Goal: Task Accomplishment & Management: Use online tool/utility

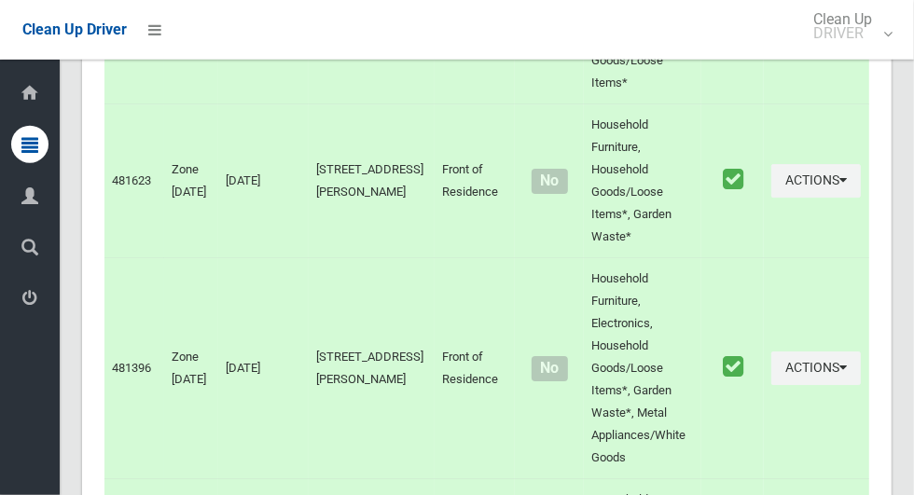
scroll to position [8619, 0]
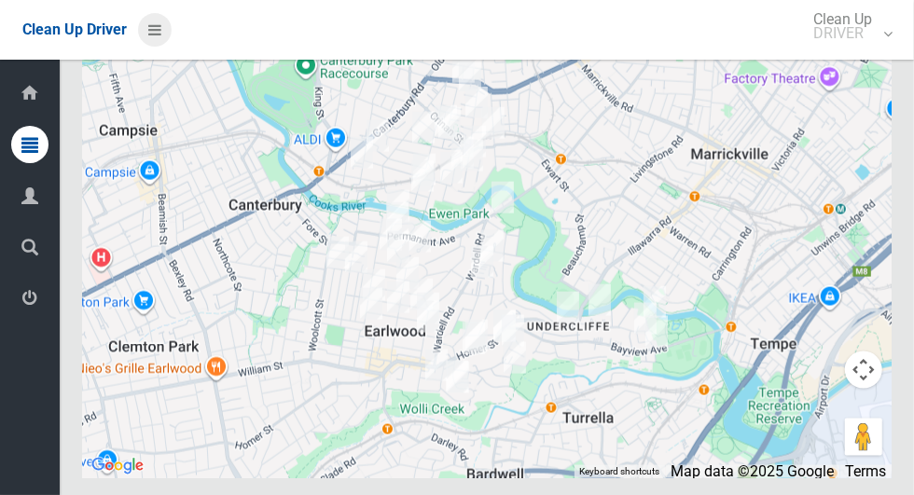
click at [151, 28] on icon at bounding box center [154, 30] width 13 height 32
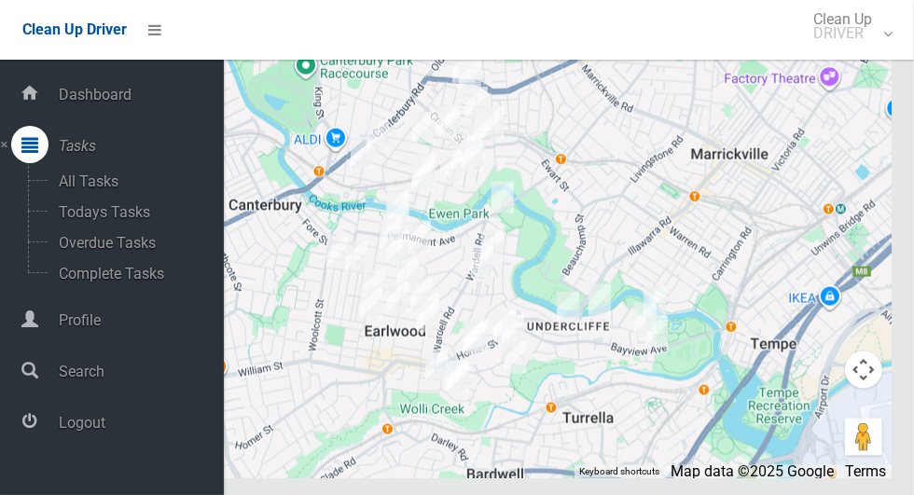
click at [63, 426] on span "Logout" at bounding box center [138, 423] width 171 height 18
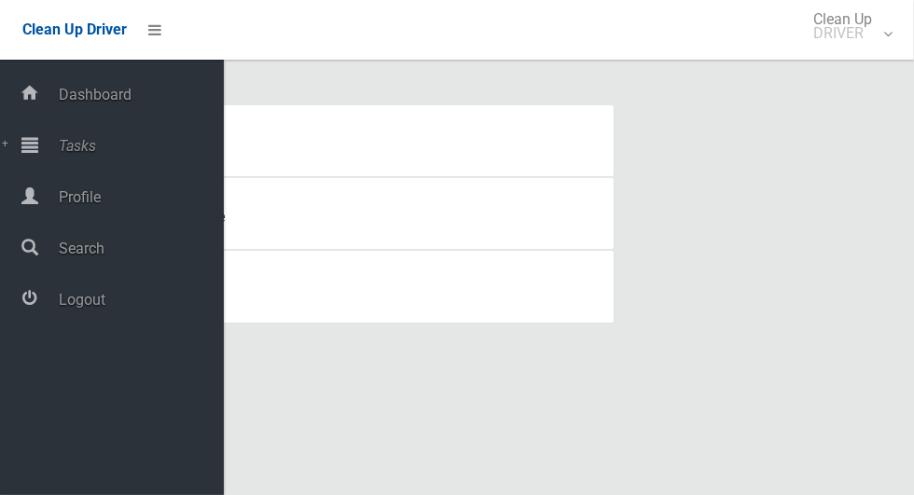
click at [59, 138] on span "Tasks" at bounding box center [138, 146] width 171 height 18
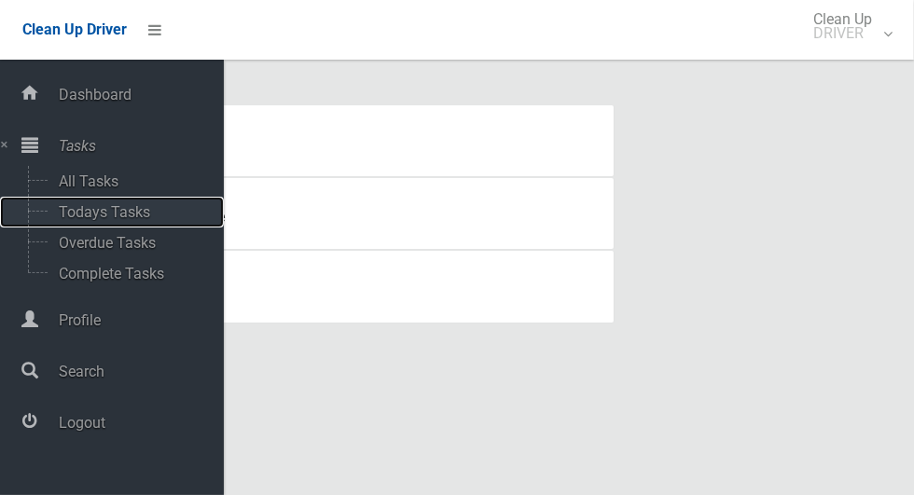
click at [69, 221] on span "Todays Tasks" at bounding box center [130, 212] width 155 height 18
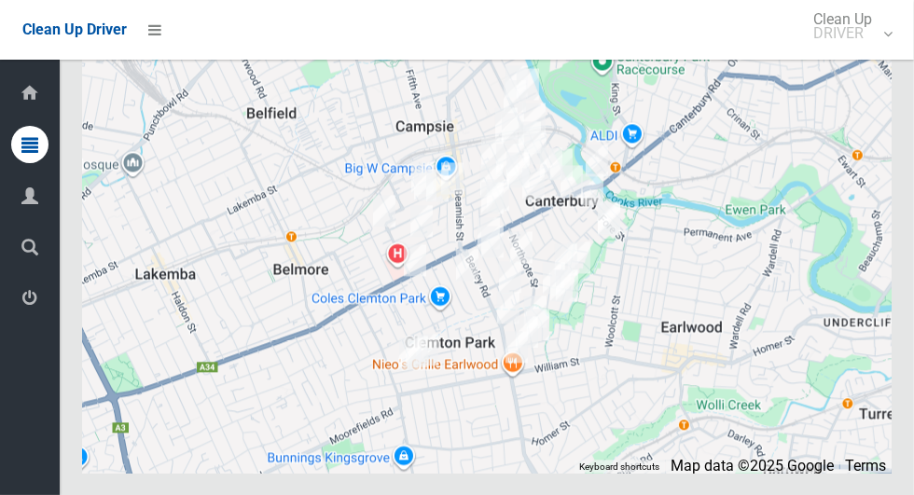
scroll to position [9284, 0]
click at [157, 22] on icon at bounding box center [154, 30] width 13 height 32
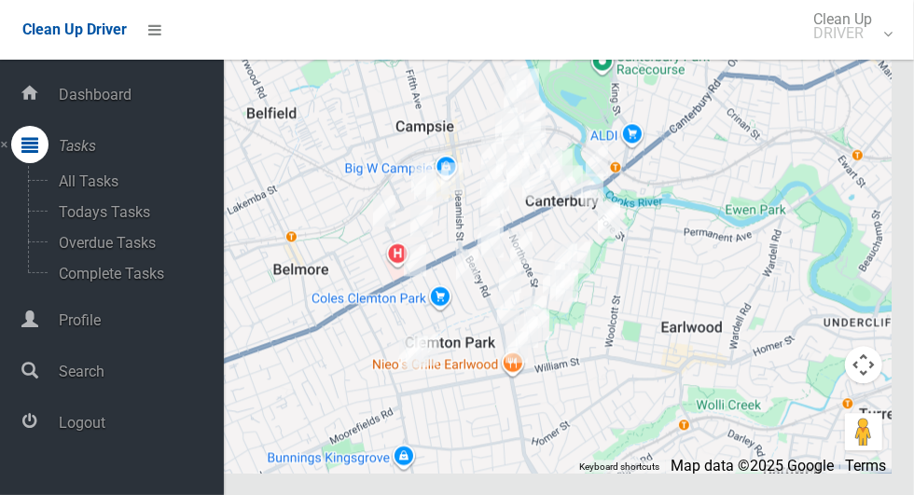
click at [62, 426] on span "Logout" at bounding box center [138, 423] width 171 height 18
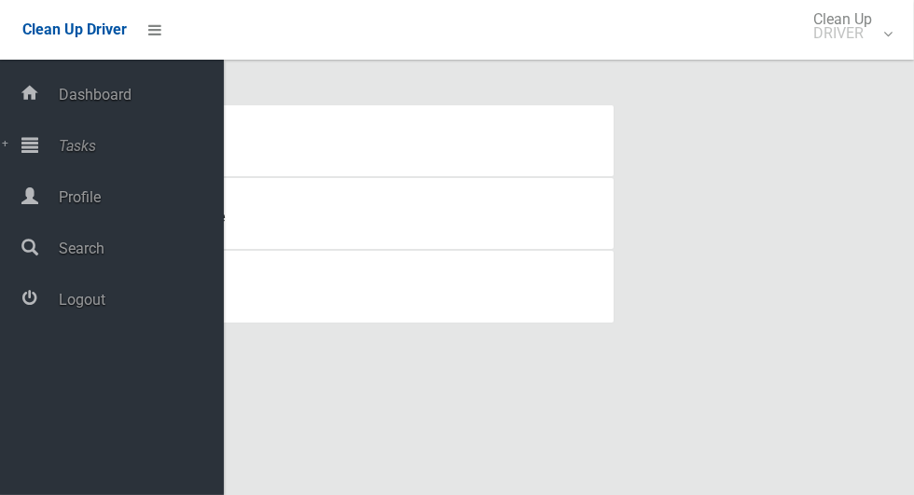
click at [38, 155] on div at bounding box center [29, 144] width 37 height 37
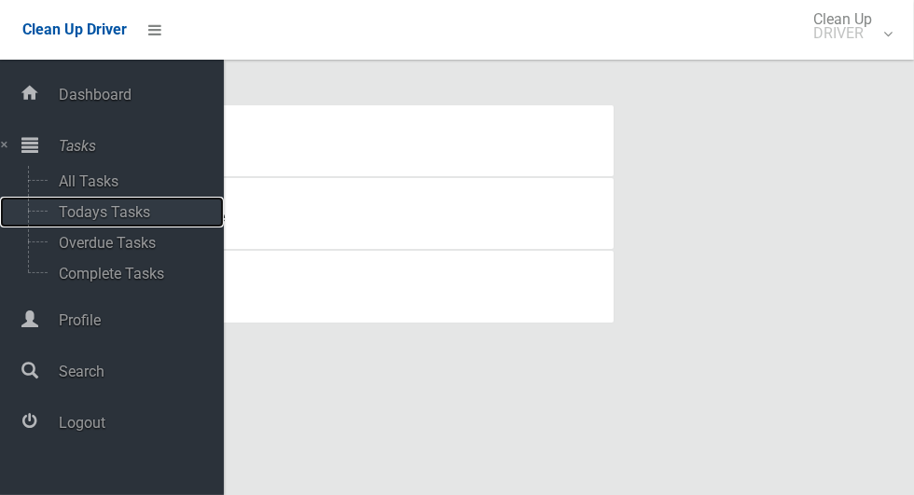
click at [63, 220] on span "Todays Tasks" at bounding box center [130, 212] width 155 height 18
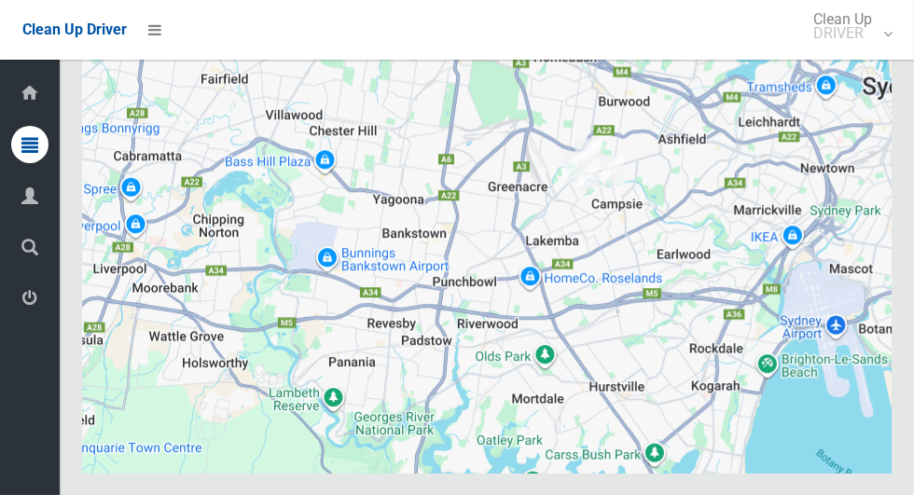
scroll to position [10628, 0]
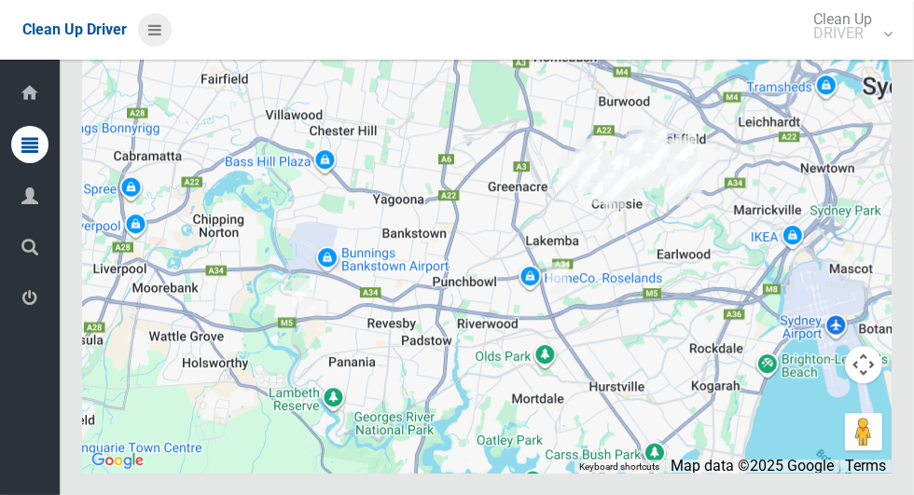
click at [151, 28] on icon at bounding box center [154, 30] width 13 height 32
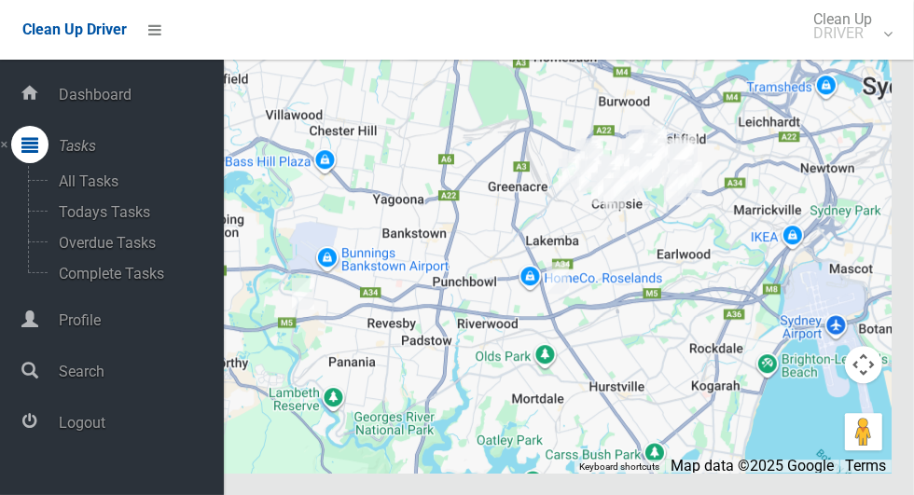
click at [68, 428] on span "Logout" at bounding box center [138, 423] width 171 height 18
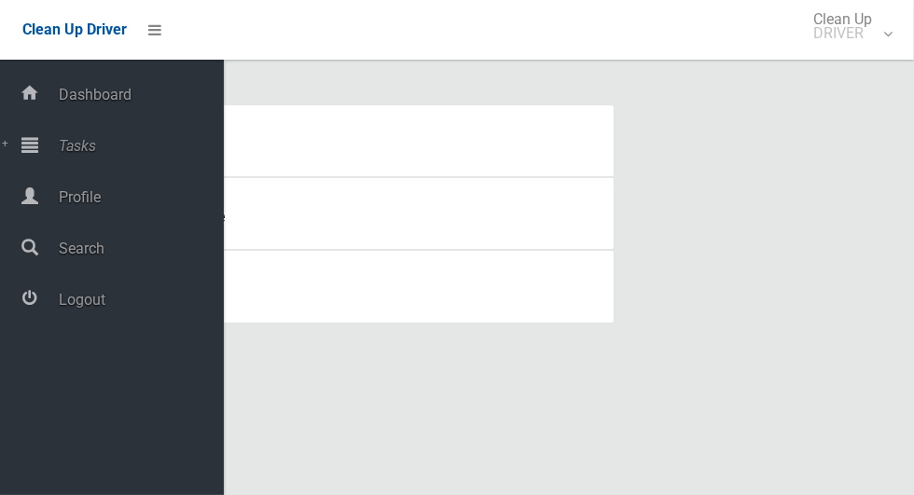
click at [59, 147] on span "Tasks" at bounding box center [138, 146] width 171 height 18
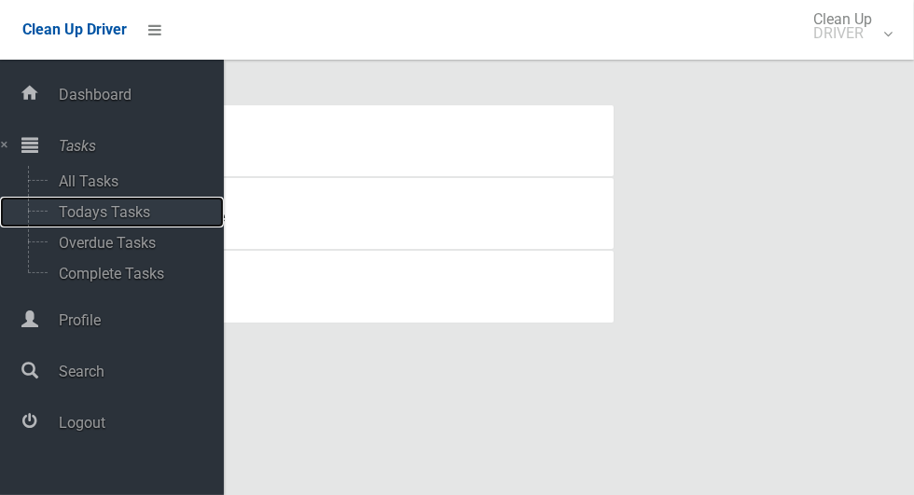
click at [63, 219] on span "Todays Tasks" at bounding box center [130, 212] width 155 height 18
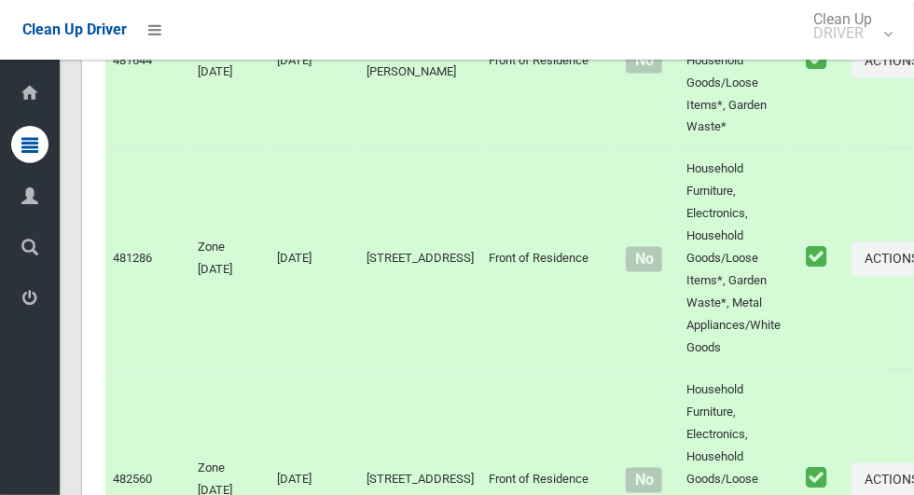
scroll to position [10017, 0]
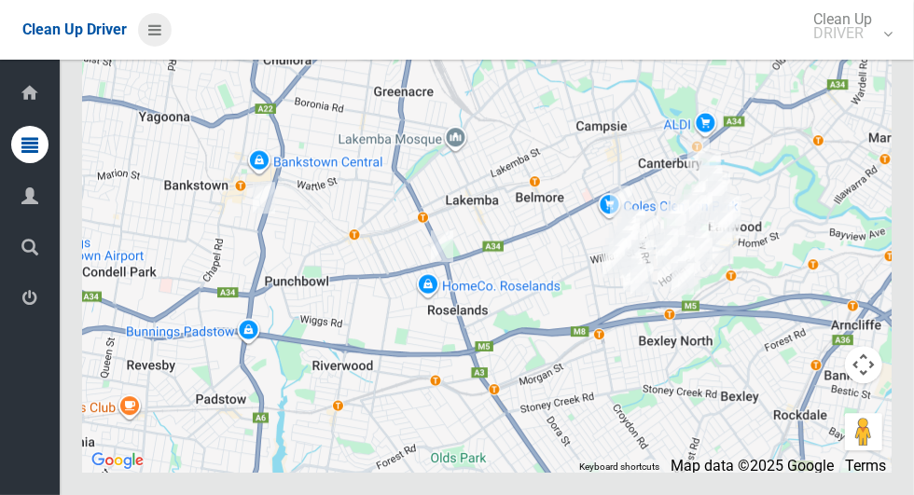
click at [151, 32] on icon at bounding box center [154, 30] width 13 height 32
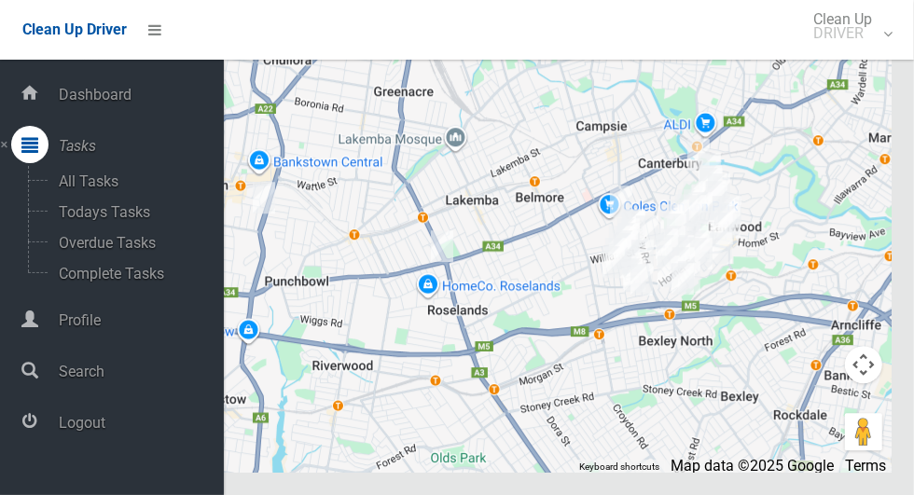
click at [65, 424] on span "Logout" at bounding box center [138, 423] width 171 height 18
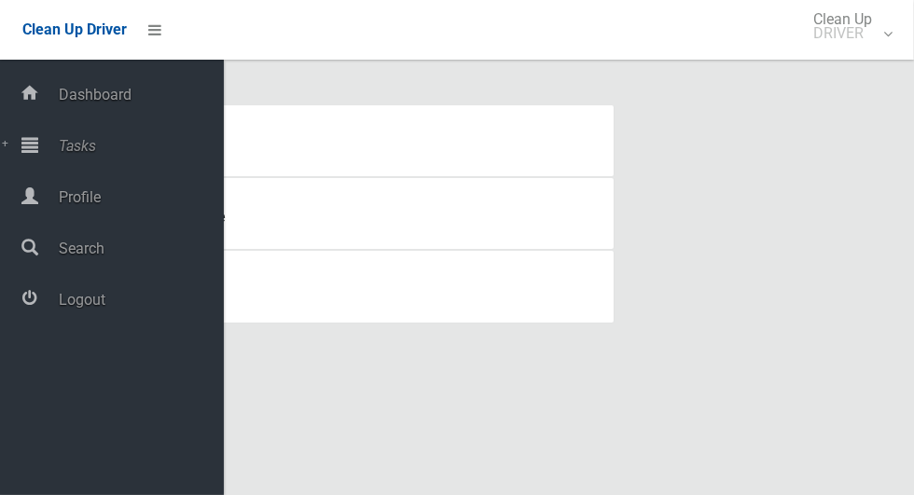
click at [59, 154] on span "Tasks" at bounding box center [138, 146] width 171 height 18
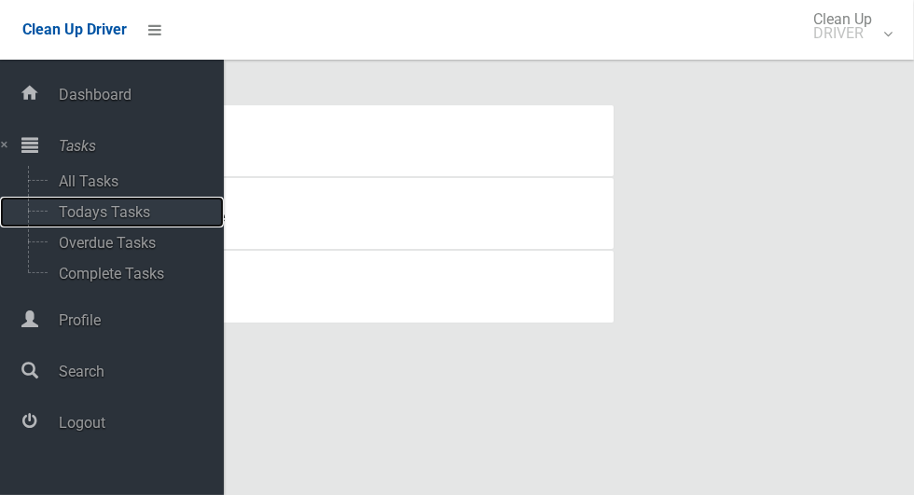
click at [69, 221] on span "Todays Tasks" at bounding box center [130, 212] width 155 height 18
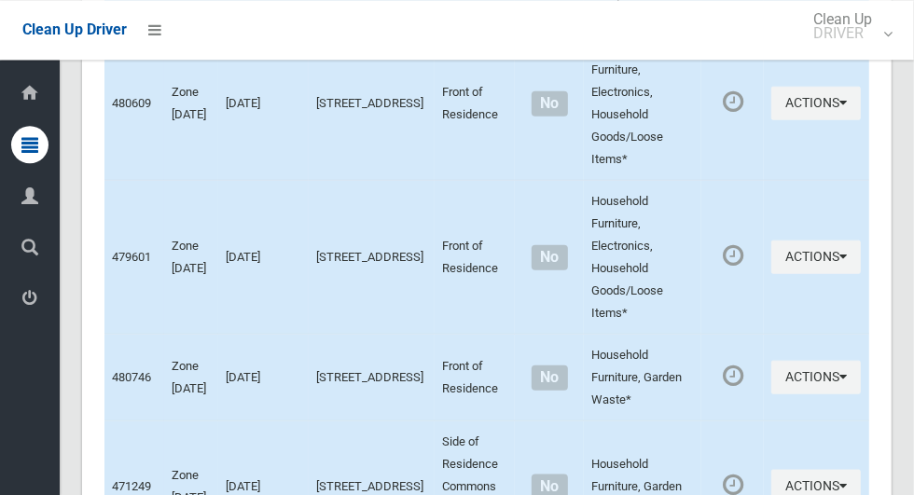
scroll to position [8619, 0]
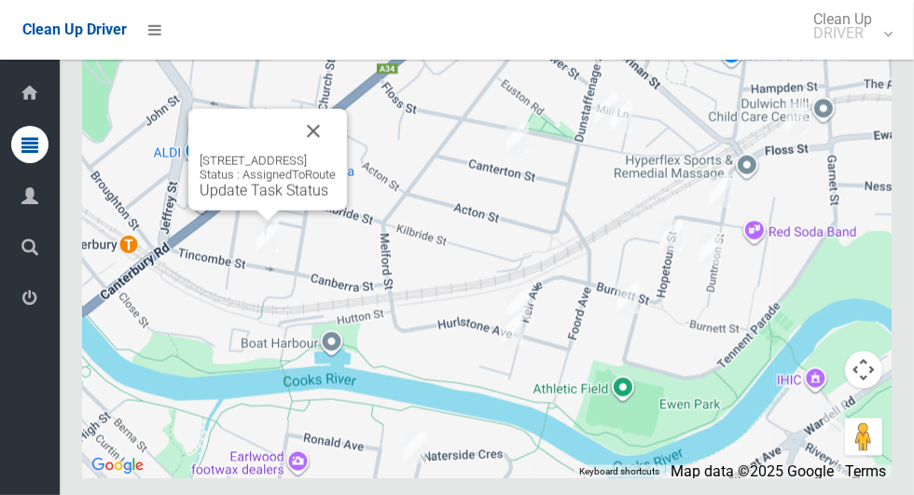
click at [336, 154] on button "Close" at bounding box center [313, 131] width 45 height 45
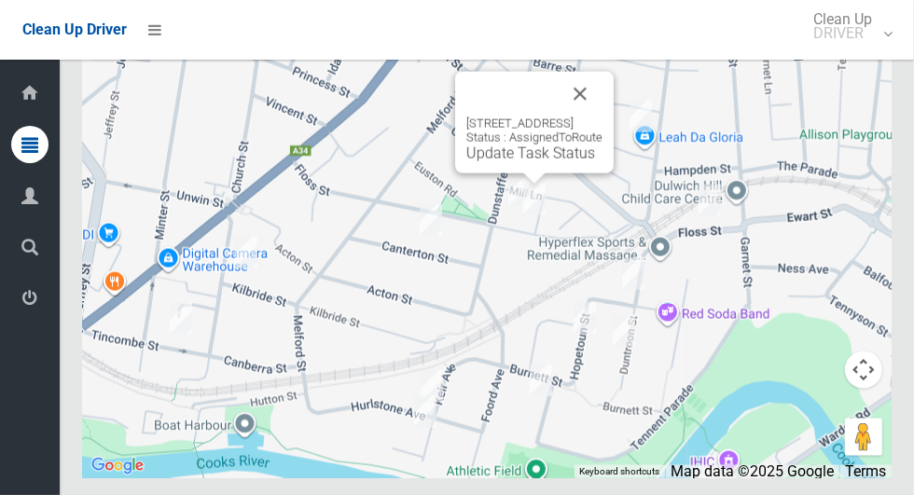
click at [603, 117] on button "Close" at bounding box center [580, 94] width 45 height 45
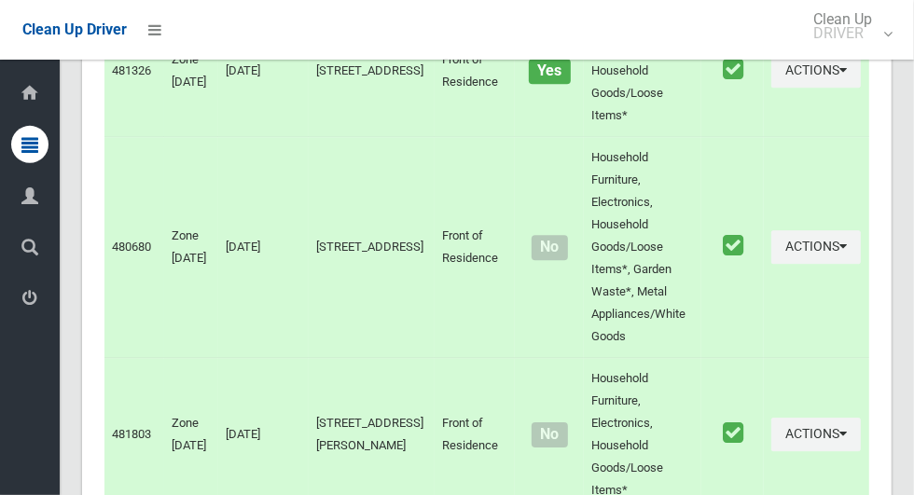
scroll to position [0, 0]
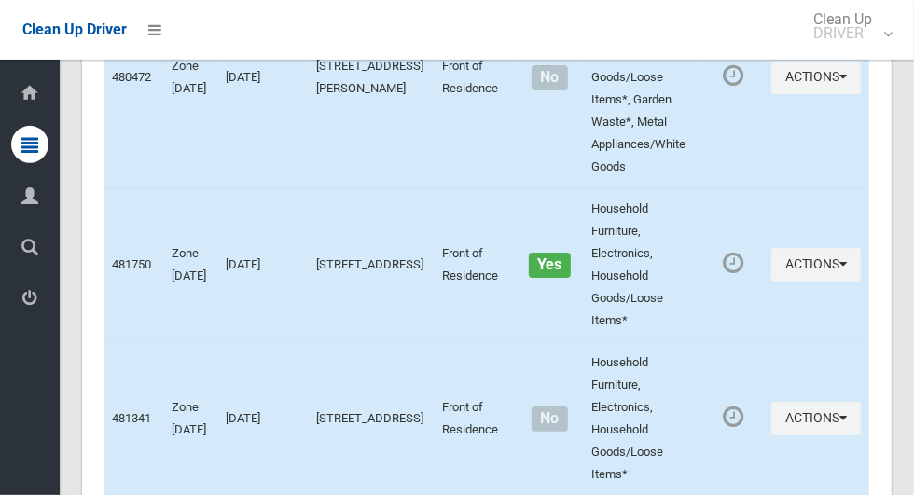
scroll to position [8619, 0]
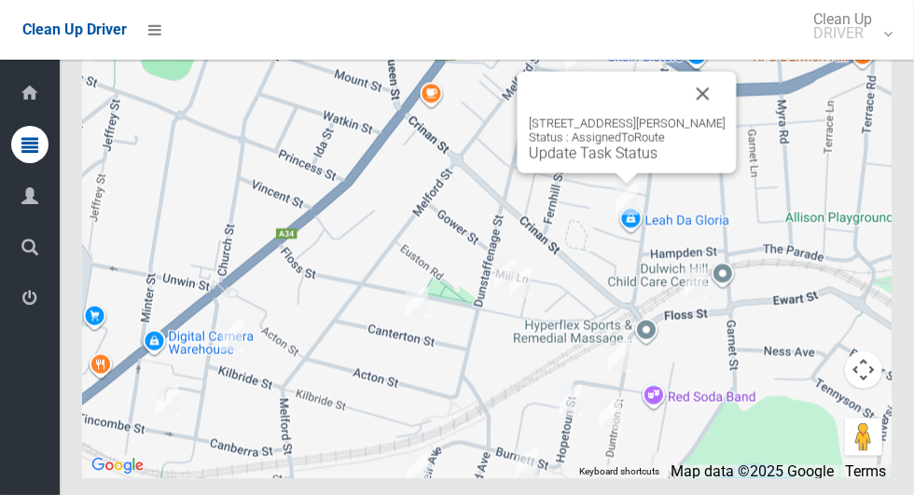
click at [721, 117] on button "Close" at bounding box center [703, 94] width 45 height 45
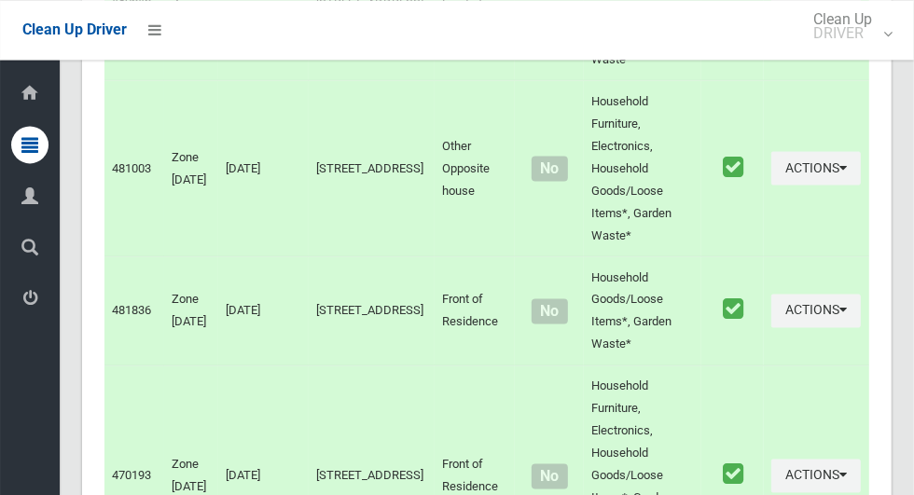
scroll to position [0, 0]
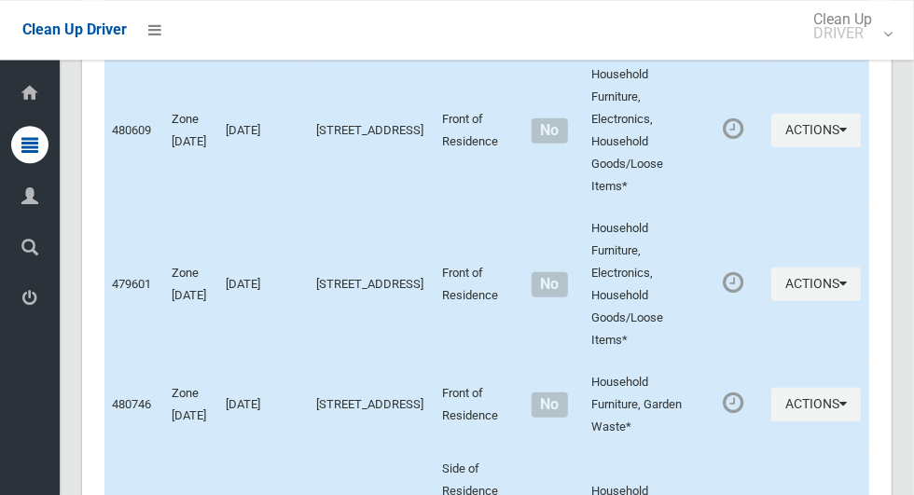
scroll to position [8619, 0]
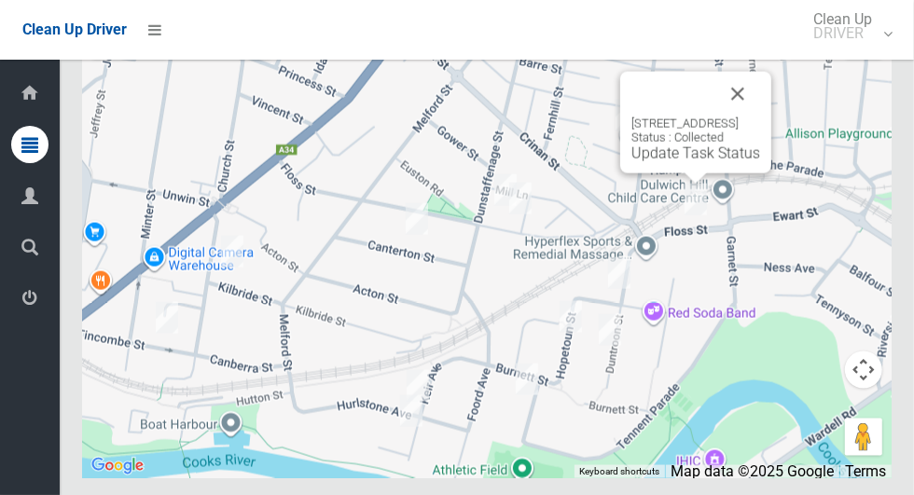
click at [760, 117] on button "Close" at bounding box center [738, 94] width 45 height 45
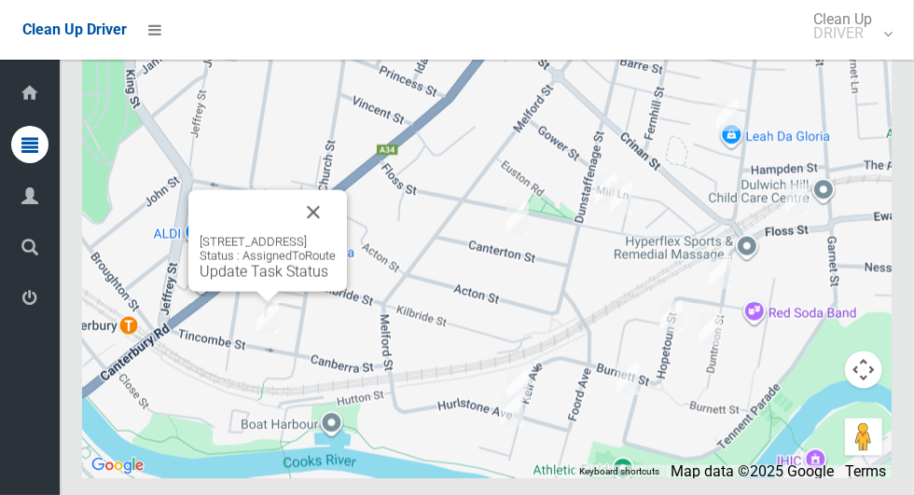
click at [336, 235] on button "Close" at bounding box center [313, 212] width 45 height 45
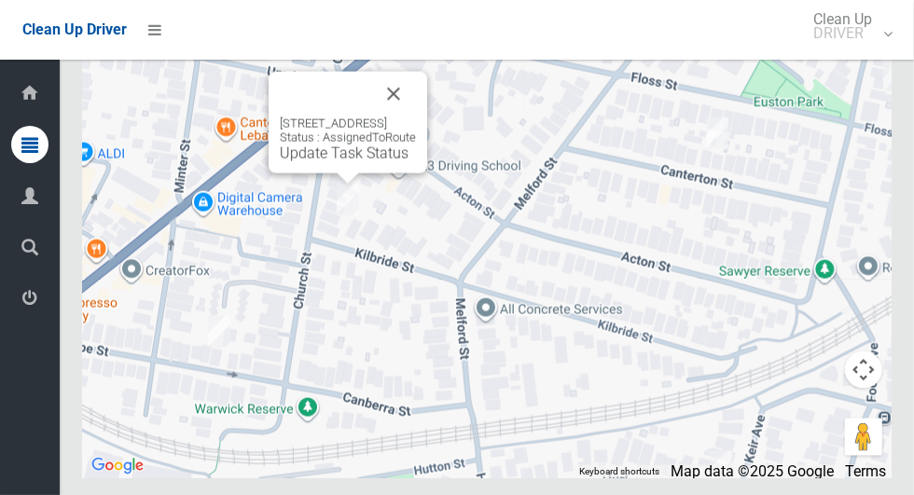
click at [416, 117] on button "Close" at bounding box center [393, 94] width 45 height 45
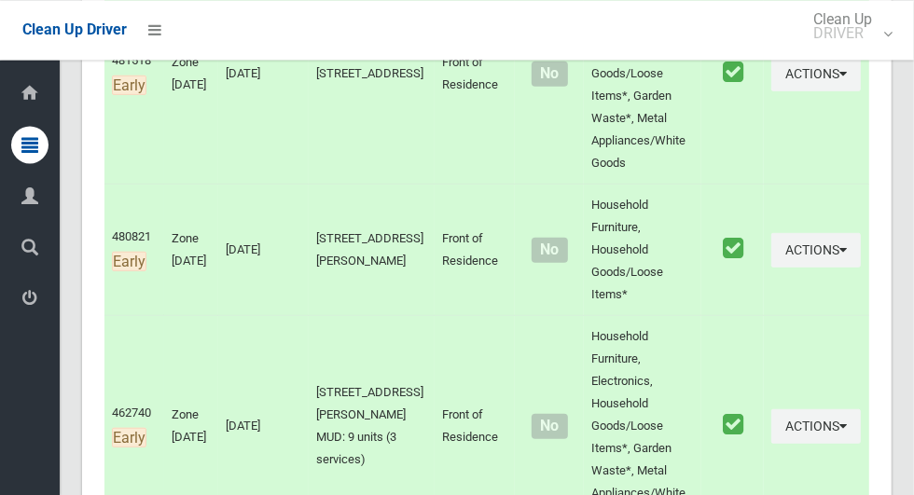
scroll to position [0, 0]
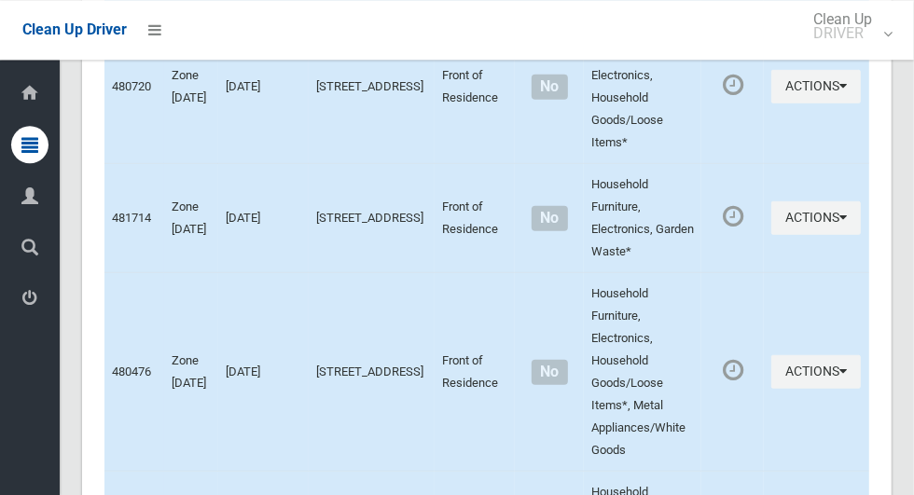
scroll to position [8619, 0]
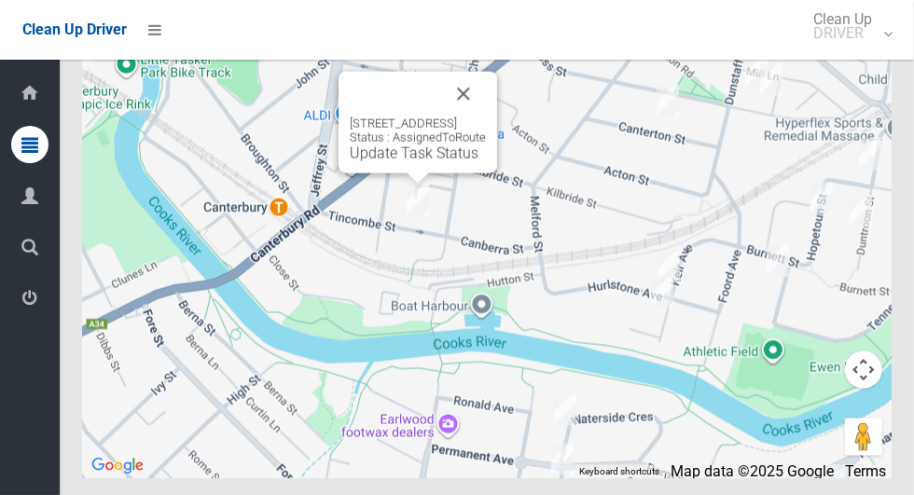
click at [402, 162] on link "Update Task Status" at bounding box center [414, 154] width 129 height 18
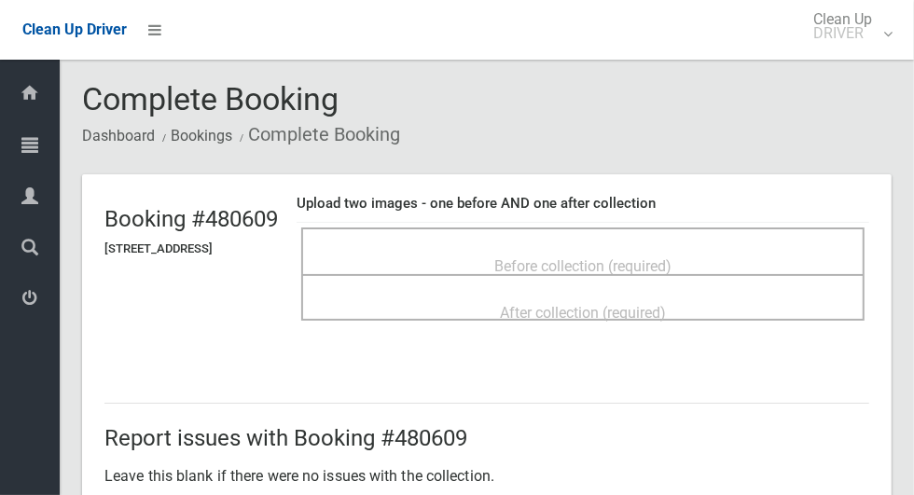
click at [576, 258] on span "Before collection (required)" at bounding box center [582, 267] width 177 height 18
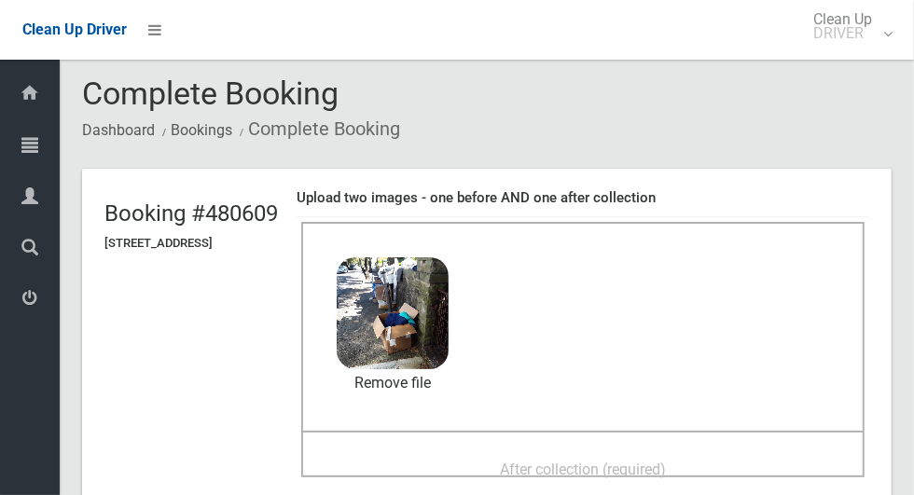
scroll to position [31, 0]
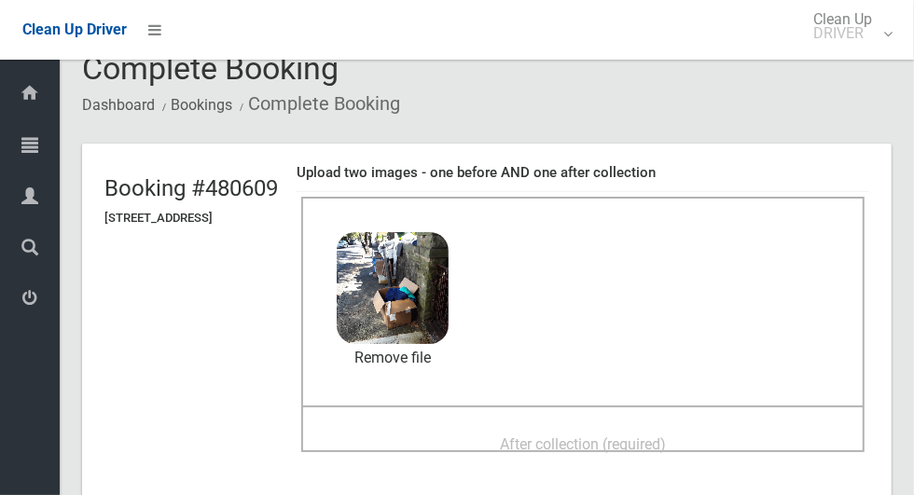
click at [551, 436] on span "After collection (required)" at bounding box center [583, 445] width 166 height 18
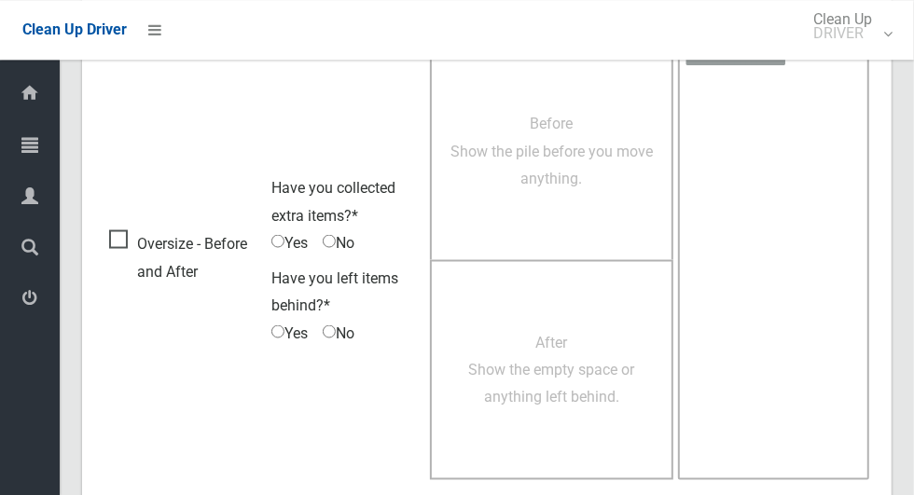
scroll to position [1526, 0]
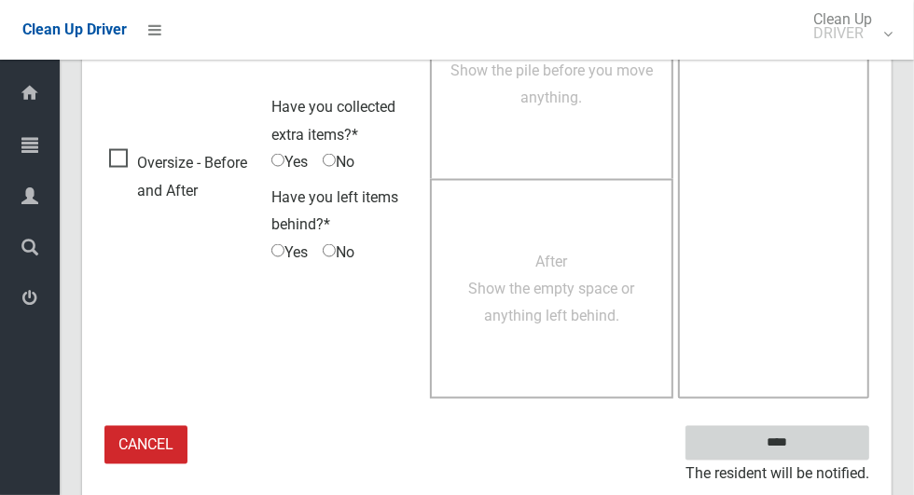
click at [810, 443] on input "****" at bounding box center [778, 443] width 184 height 35
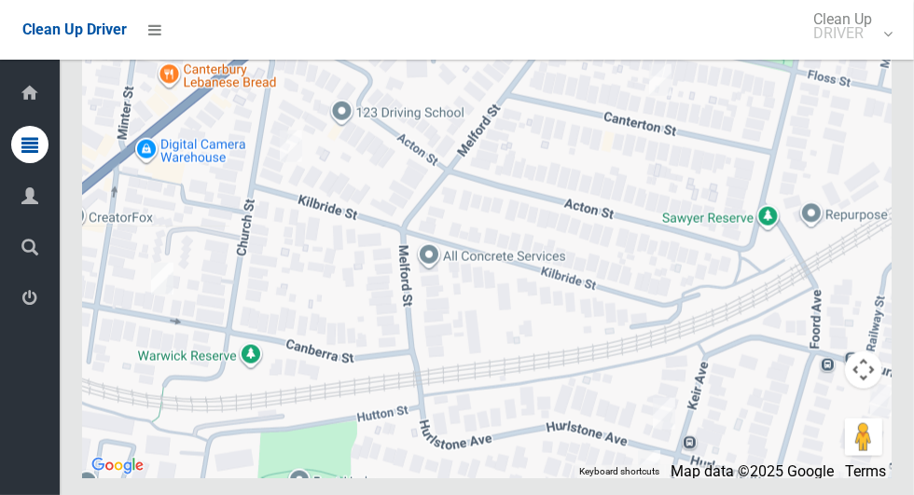
scroll to position [8619, 0]
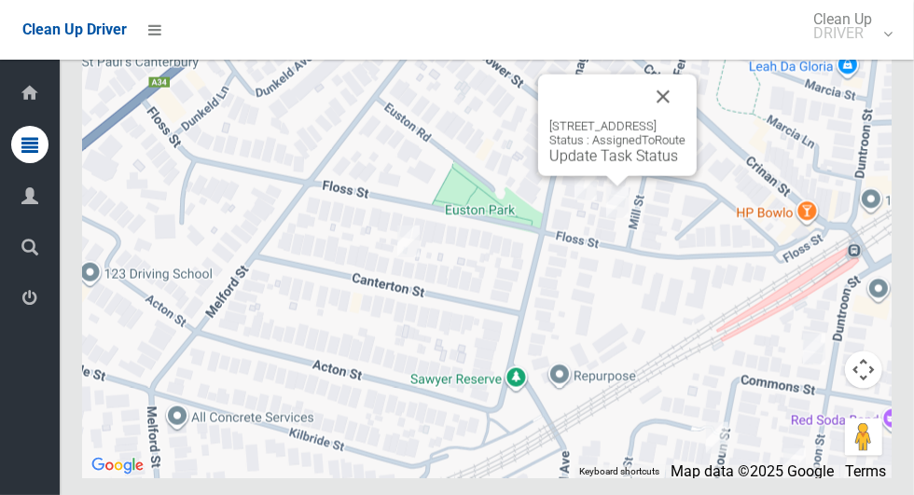
click at [686, 119] on button "Close" at bounding box center [663, 97] width 45 height 45
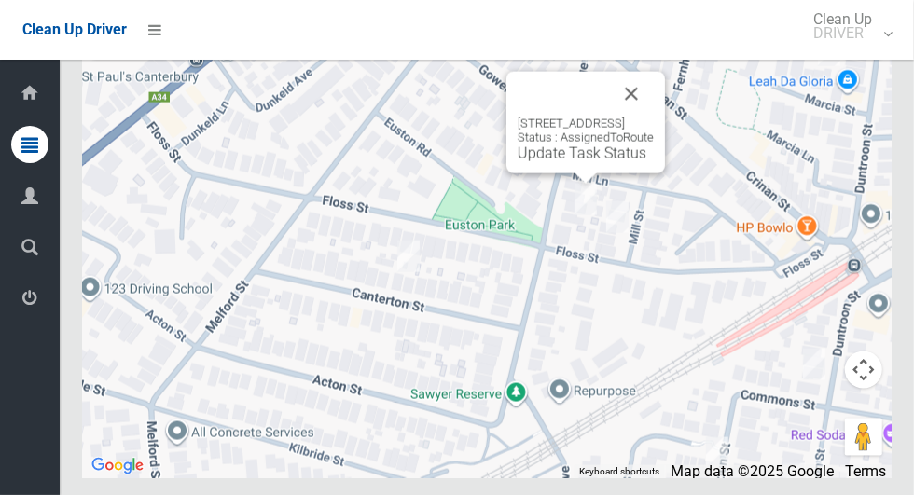
click at [654, 117] on button "Close" at bounding box center [631, 94] width 45 height 45
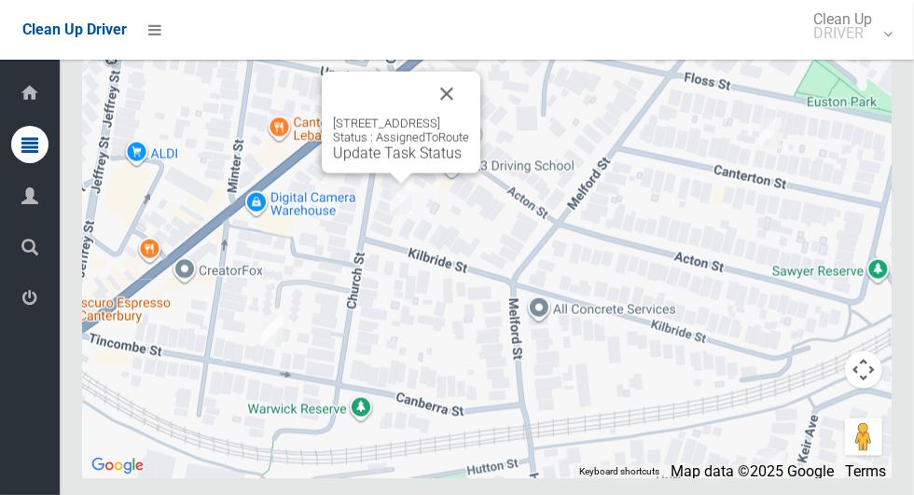
click at [383, 162] on div "57 Church Street, HURLSTONE PARK NSW 2193 Status : AssignedToRoute Update Task …" at bounding box center [401, 140] width 136 height 46
click at [358, 174] on div "57 Church Street, HURLSTONE PARK NSW 2193 Status : AssignedToRoute Update Task …" at bounding box center [401, 123] width 159 height 102
click at [369, 162] on link "Update Task Status" at bounding box center [397, 154] width 129 height 18
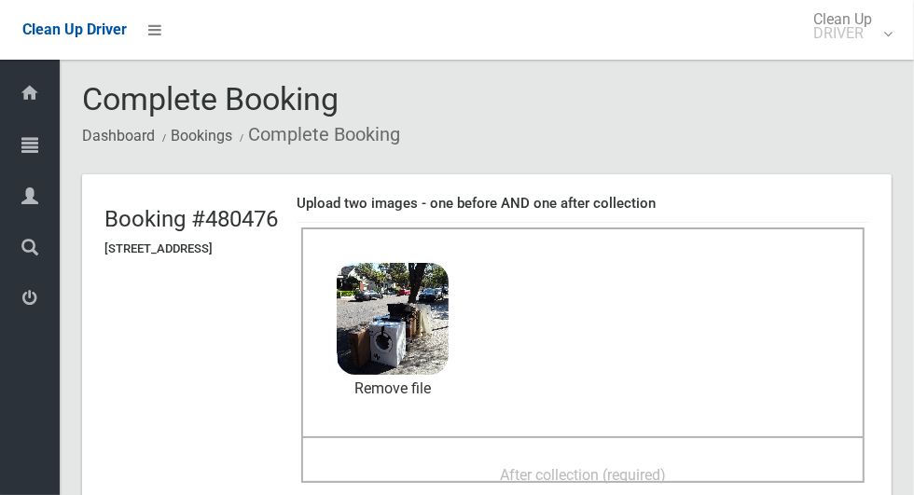
click at [576, 466] on span "After collection (required)" at bounding box center [583, 475] width 166 height 18
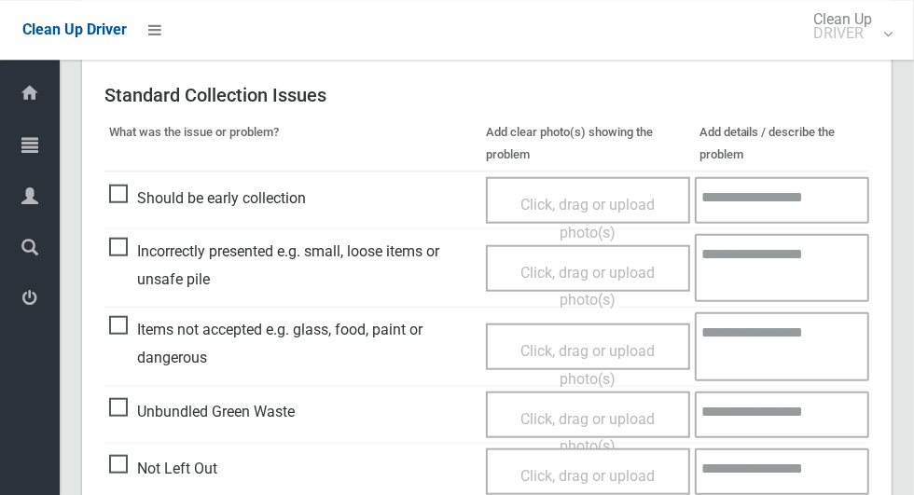
scroll to position [1526, 0]
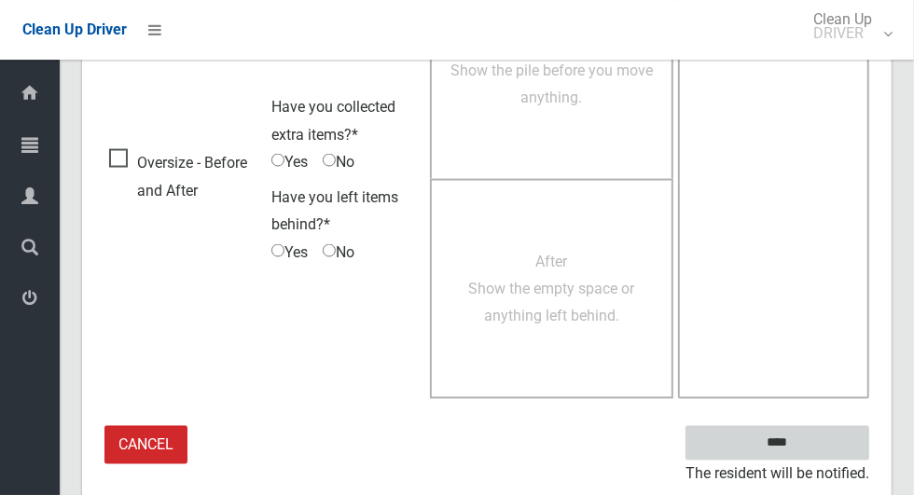
click at [810, 449] on input "****" at bounding box center [778, 443] width 184 height 35
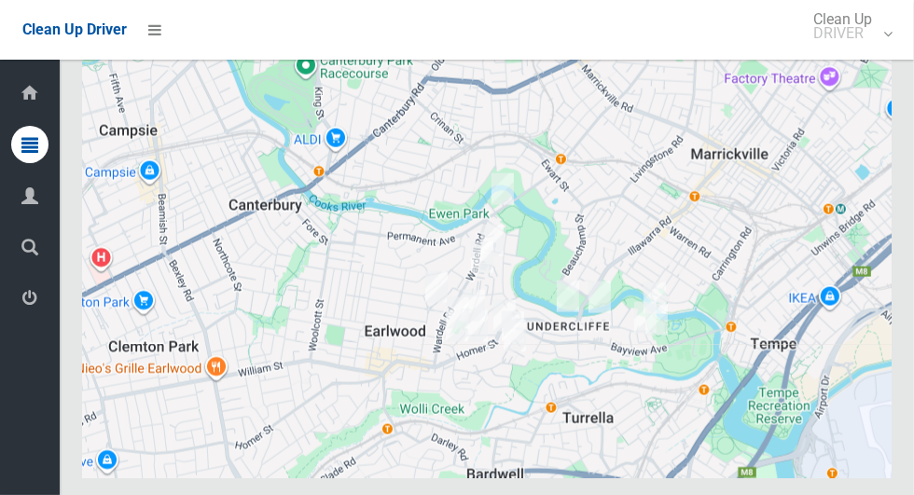
scroll to position [8619, 0]
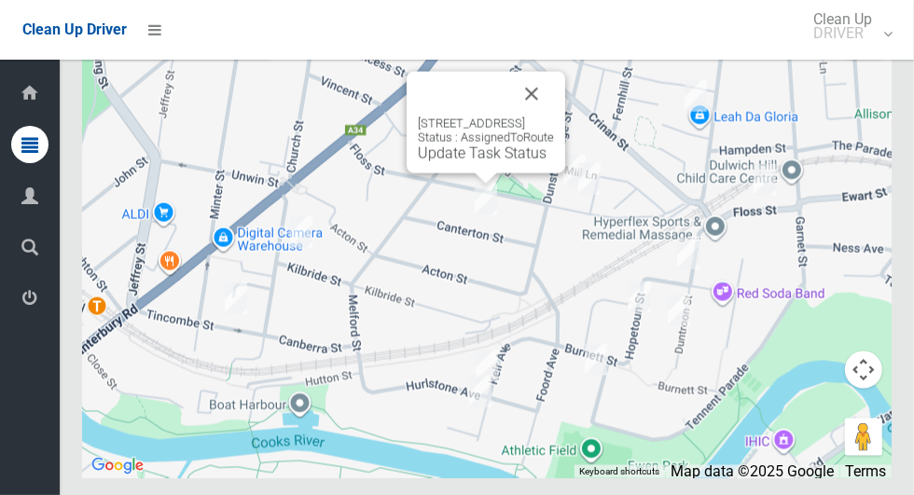
click at [554, 117] on button "Close" at bounding box center [531, 94] width 45 height 45
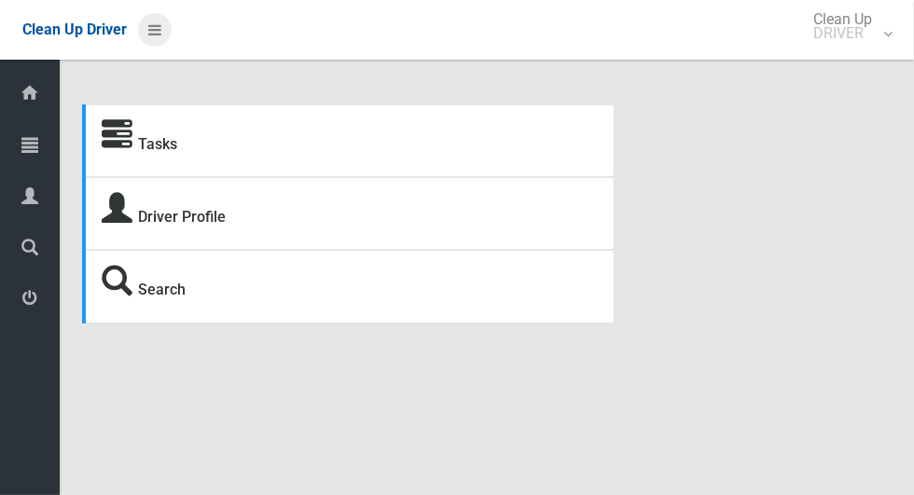
click at [172, 27] on link at bounding box center [155, 30] width 34 height 34
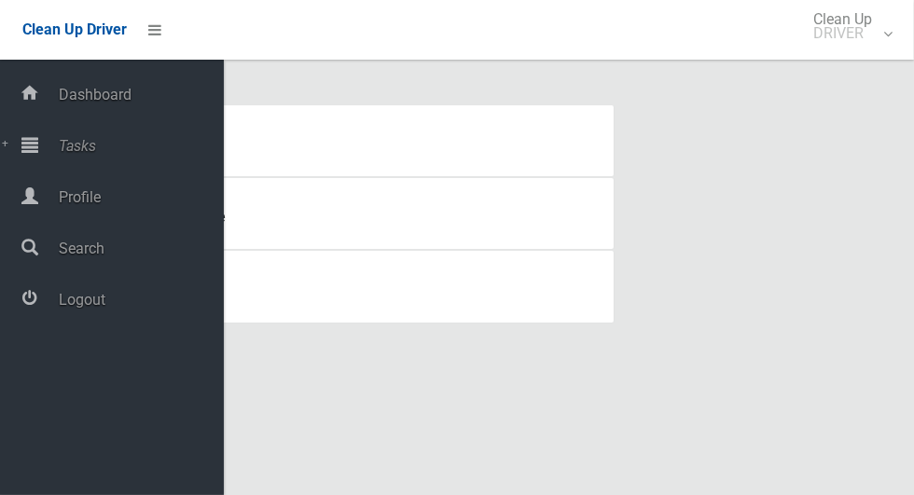
click at [96, 145] on span "Tasks" at bounding box center [138, 146] width 171 height 18
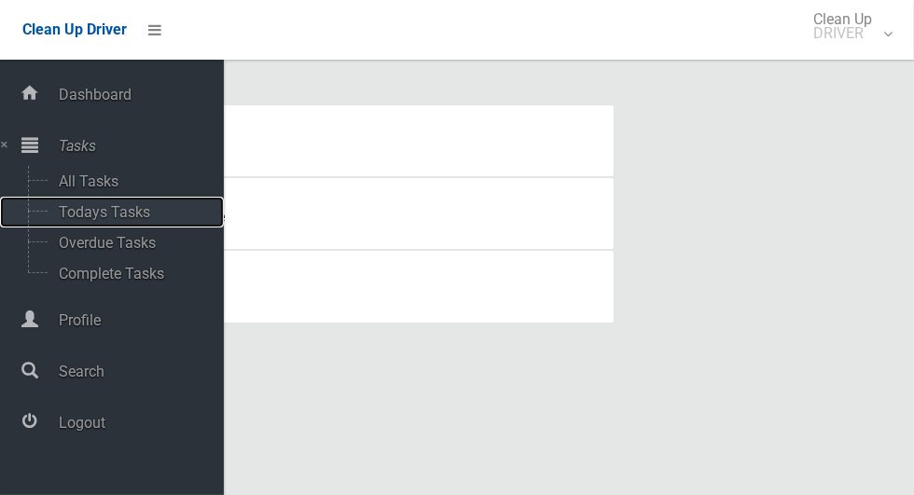
click at [132, 205] on span "Todays Tasks" at bounding box center [130, 212] width 155 height 18
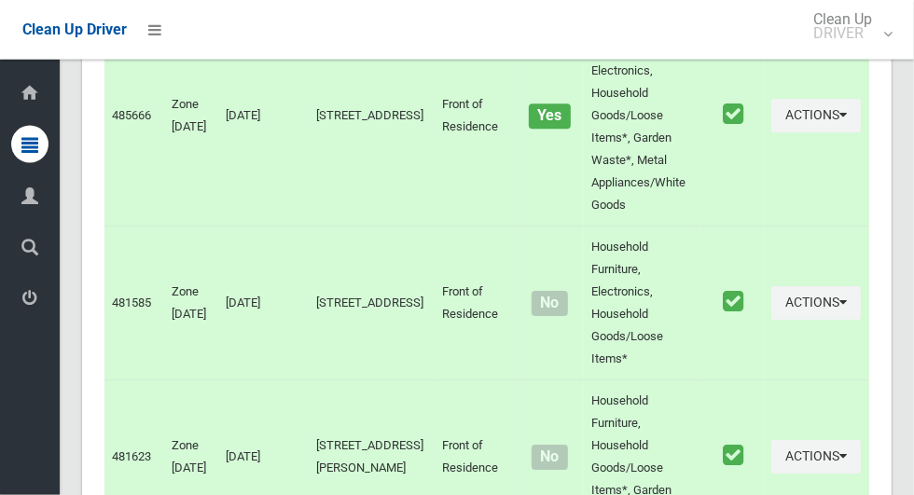
scroll to position [8619, 0]
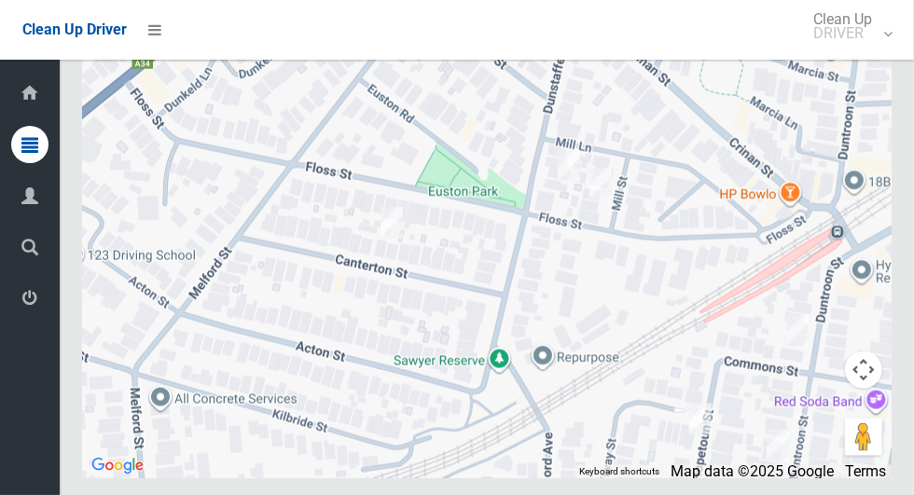
click at [389, 234] on div at bounding box center [487, 245] width 810 height 466
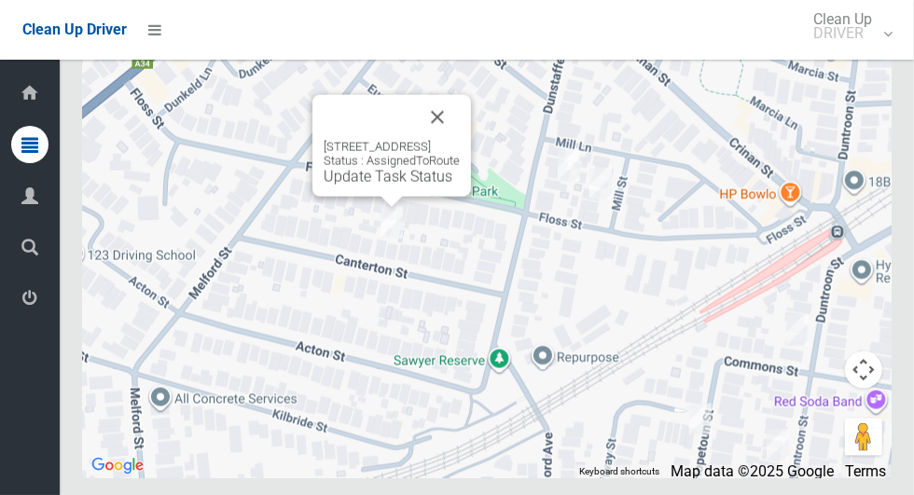
click at [331, 186] on link "Update Task Status" at bounding box center [388, 177] width 129 height 18
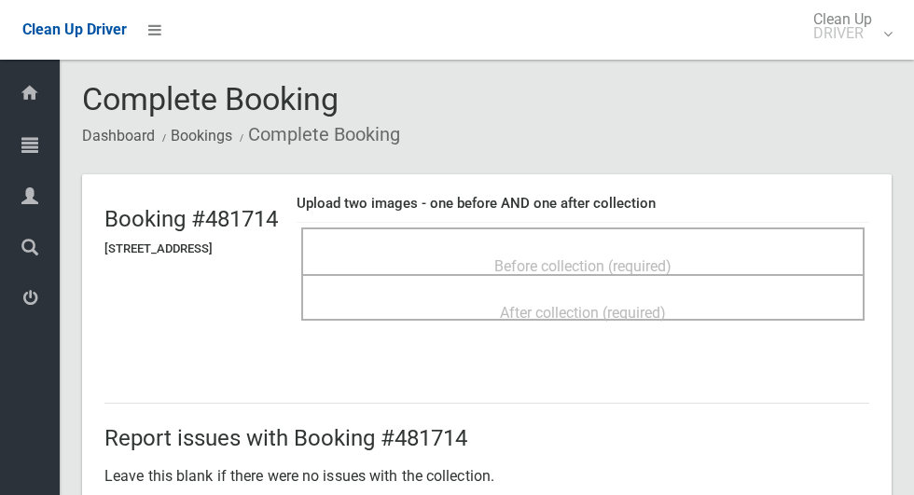
click at [593, 261] on span "Before collection (required)" at bounding box center [582, 267] width 177 height 18
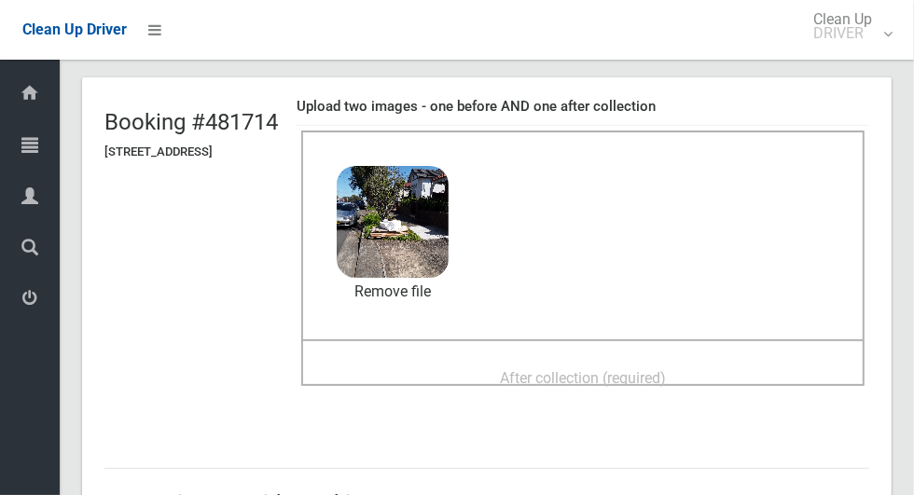
scroll to position [106, 0]
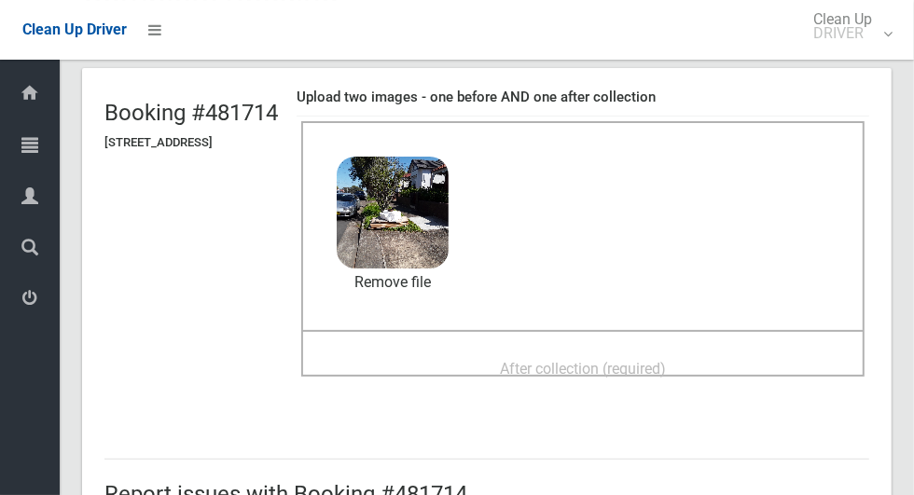
click at [587, 360] on span "After collection (required)" at bounding box center [583, 369] width 166 height 18
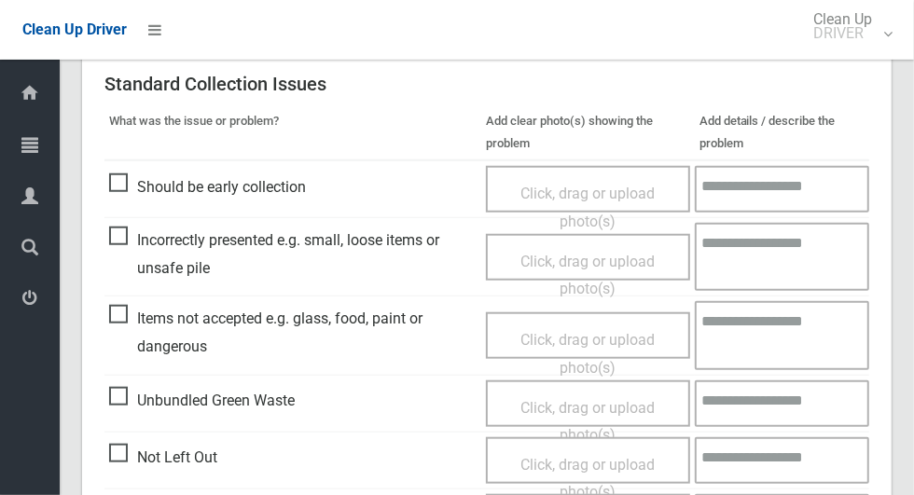
scroll to position [1526, 0]
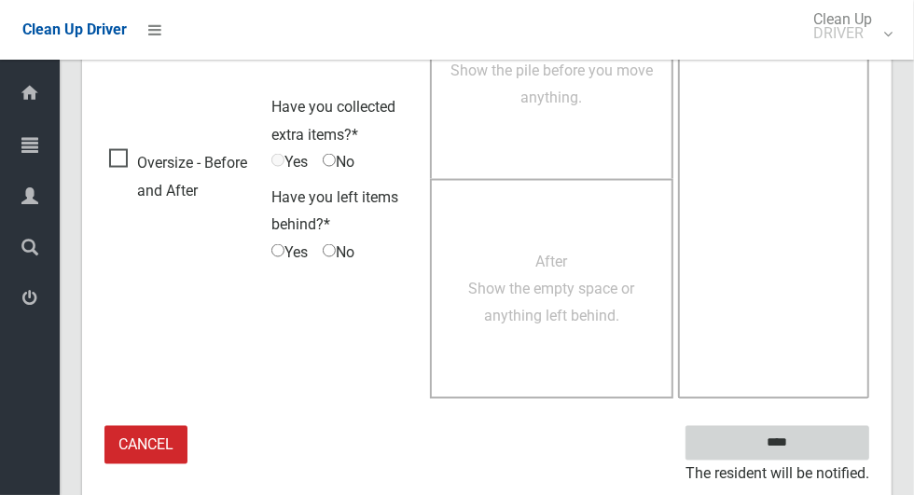
click at [810, 442] on input "****" at bounding box center [778, 443] width 184 height 35
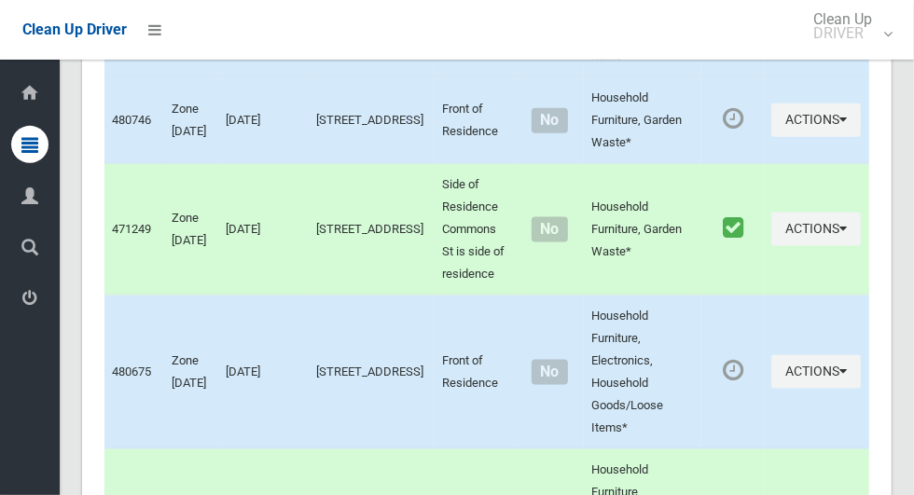
scroll to position [8619, 0]
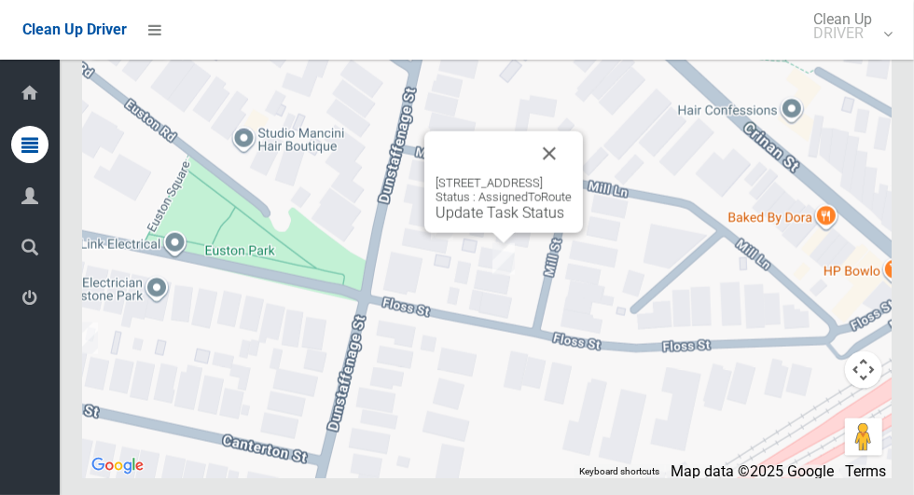
click at [527, 176] on div at bounding box center [481, 154] width 91 height 45
click at [572, 176] on button "Close" at bounding box center [549, 154] width 45 height 45
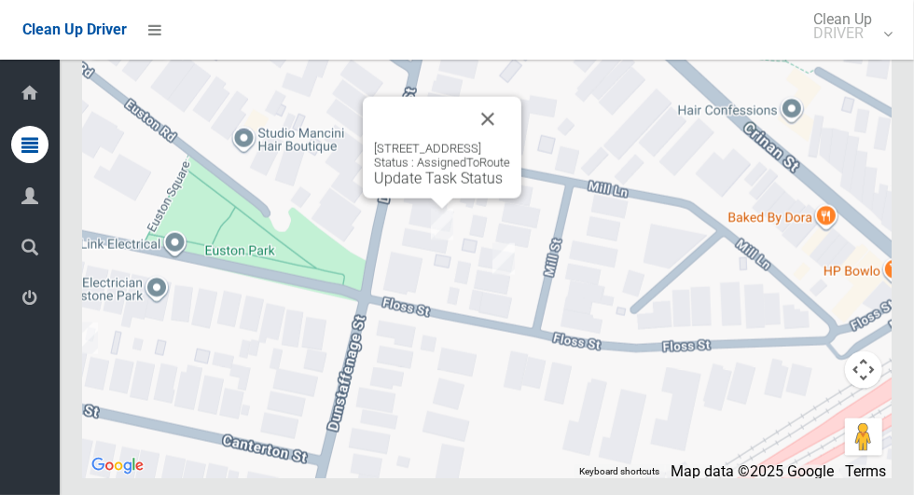
click at [510, 142] on button "Close" at bounding box center [488, 119] width 45 height 45
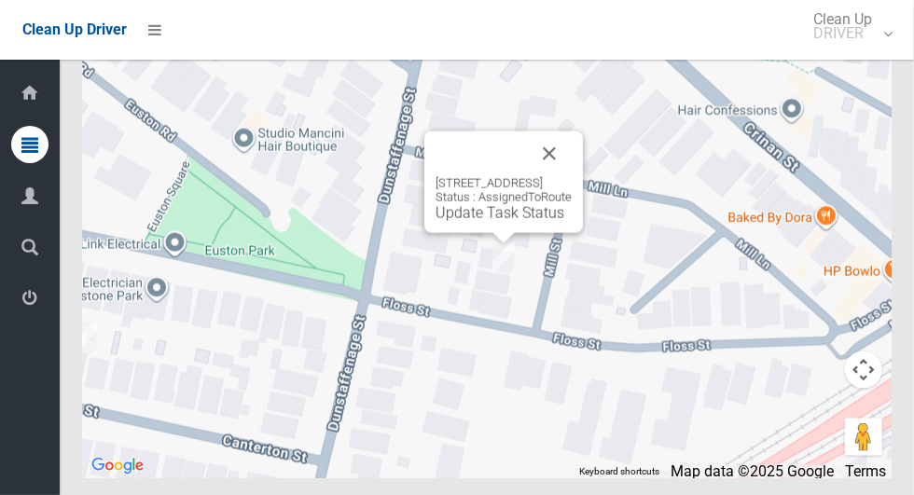
click at [572, 176] on button "Close" at bounding box center [549, 154] width 45 height 45
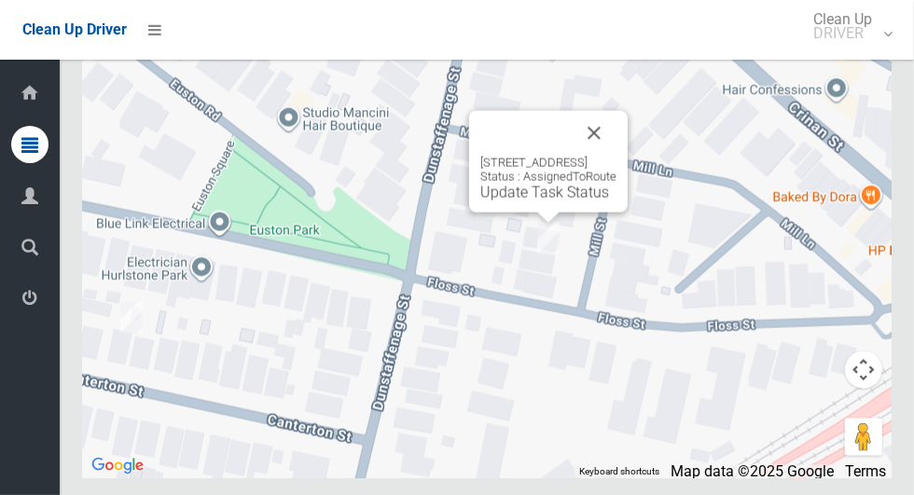
click at [519, 202] on div "[STREET_ADDRESS] Status : AssignedToRoute Update Task Status" at bounding box center [548, 179] width 136 height 46
click at [517, 202] on link "Update Task Status" at bounding box center [544, 193] width 129 height 18
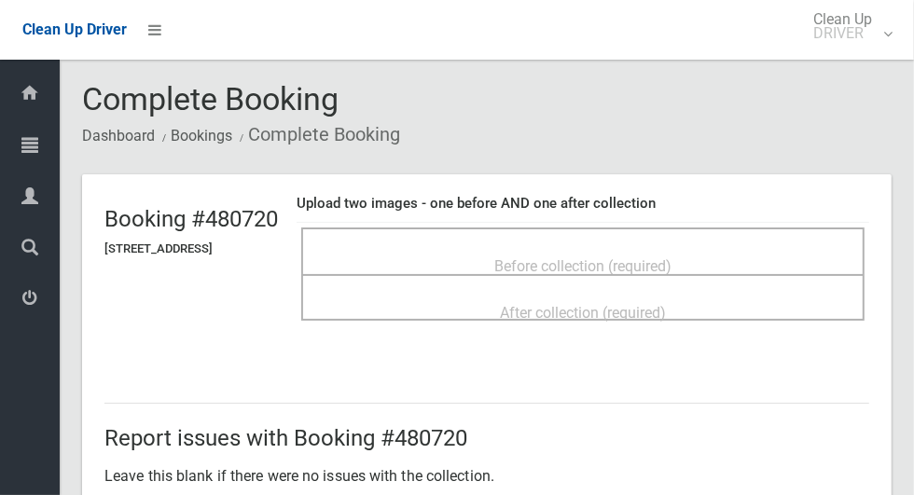
click at [552, 258] on span "Before collection (required)" at bounding box center [582, 267] width 177 height 18
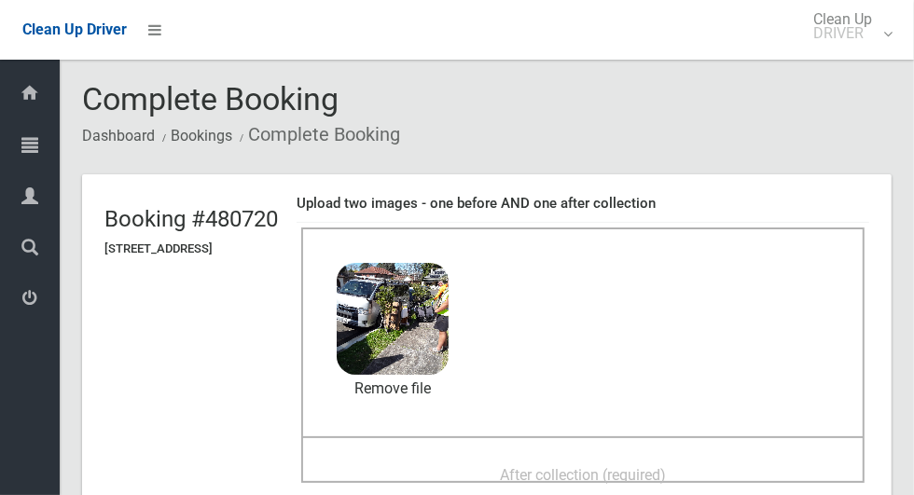
click at [563, 457] on div "After collection (required)" at bounding box center [583, 474] width 522 height 35
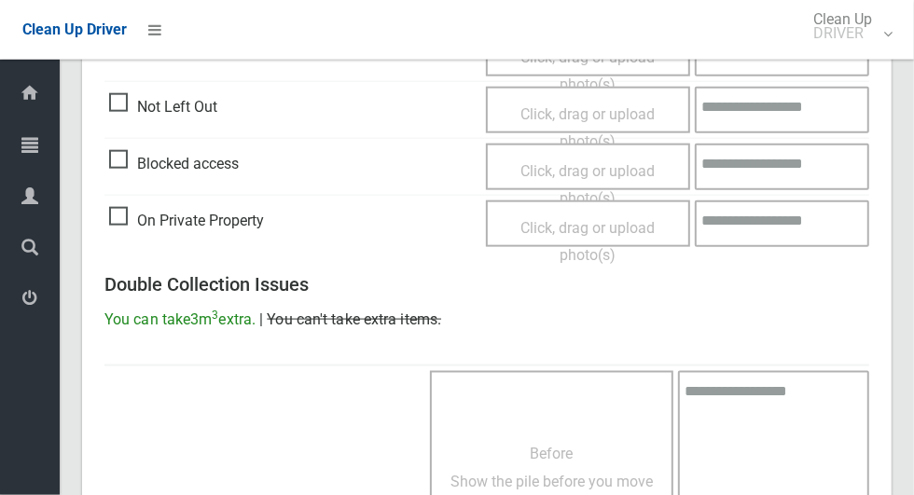
scroll to position [1526, 0]
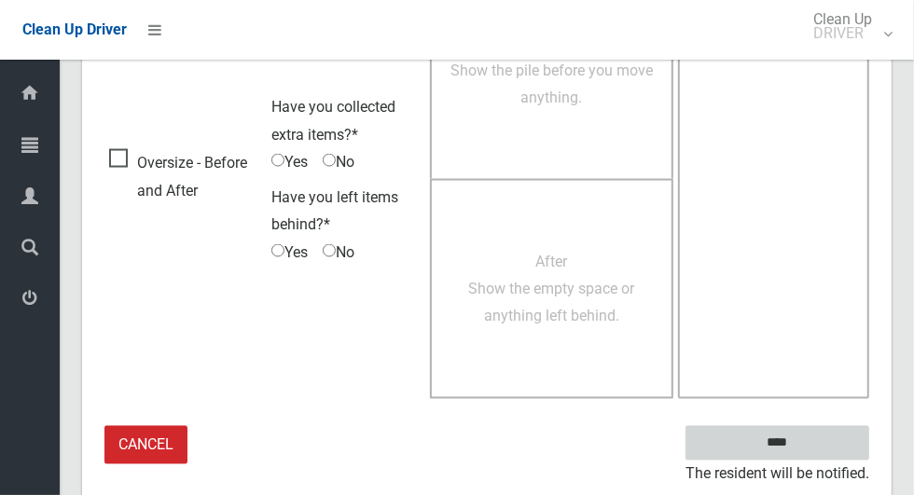
click at [810, 441] on input "****" at bounding box center [778, 443] width 184 height 35
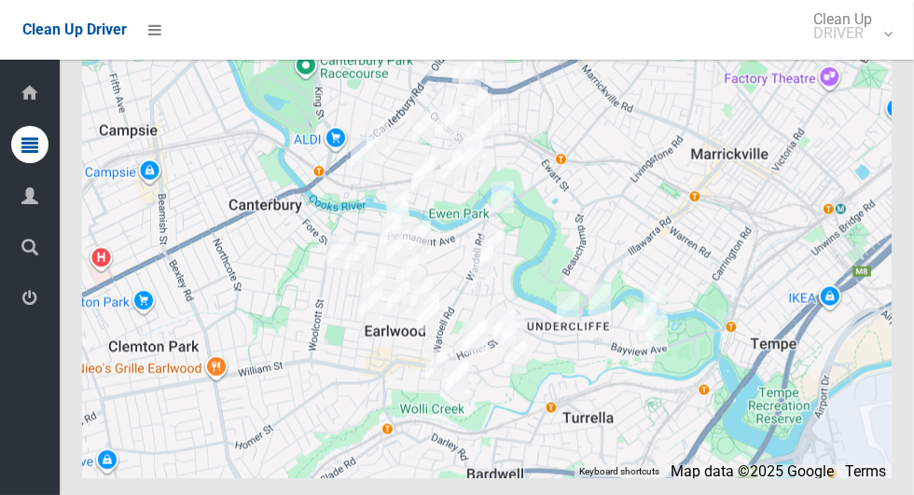
scroll to position [8619, 0]
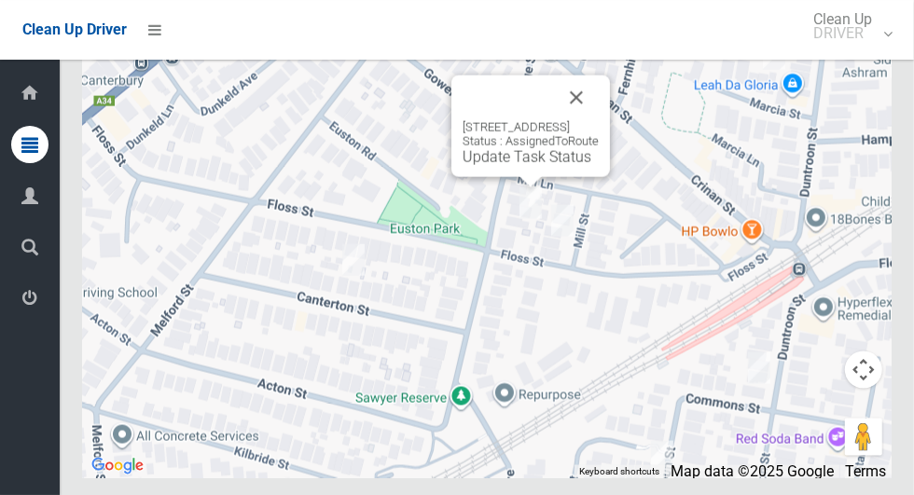
click at [599, 120] on button "Close" at bounding box center [576, 98] width 45 height 45
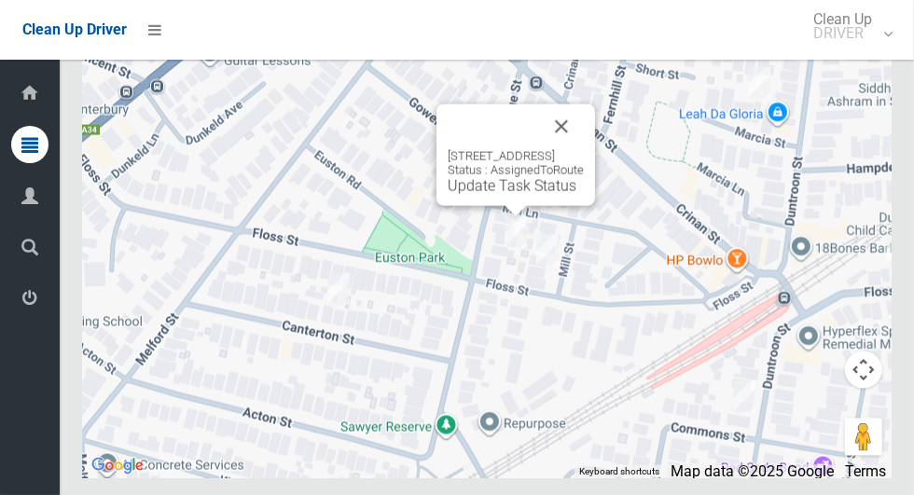
click at [448, 195] on link "Update Task Status" at bounding box center [512, 186] width 129 height 18
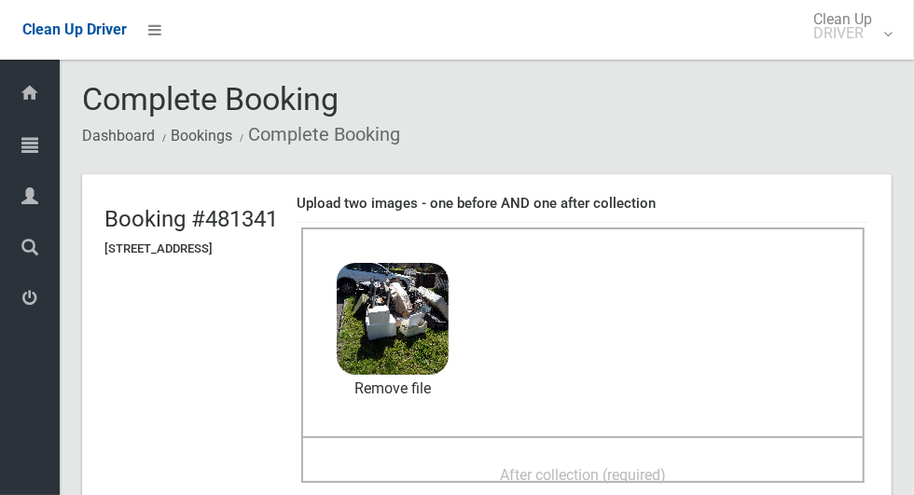
click at [616, 466] on span "After collection (required)" at bounding box center [583, 475] width 166 height 18
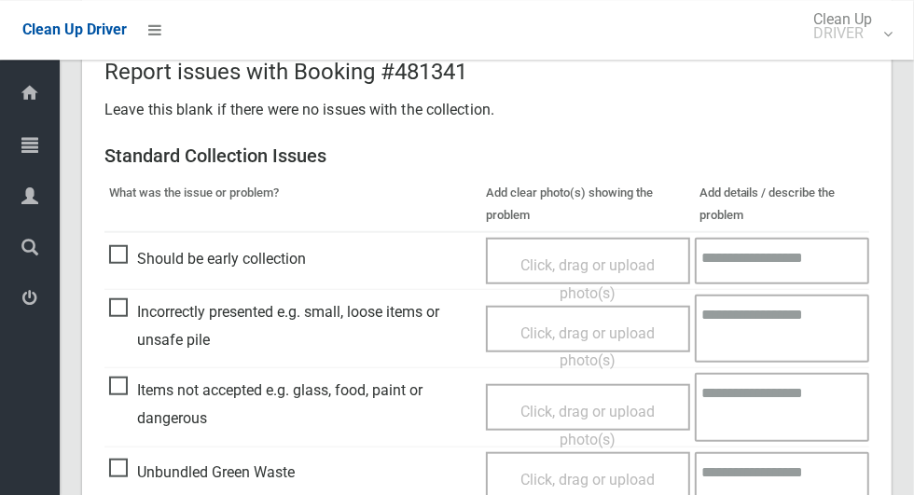
scroll to position [1526, 0]
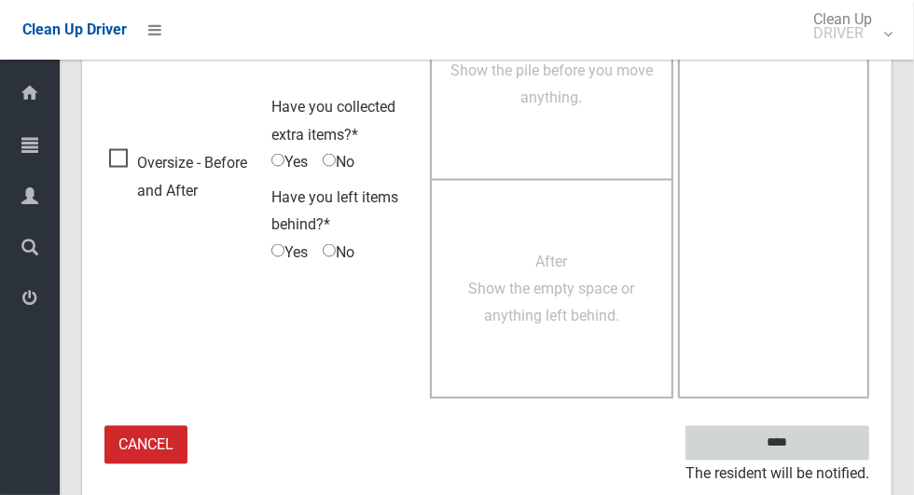
click at [810, 451] on input "****" at bounding box center [778, 443] width 184 height 35
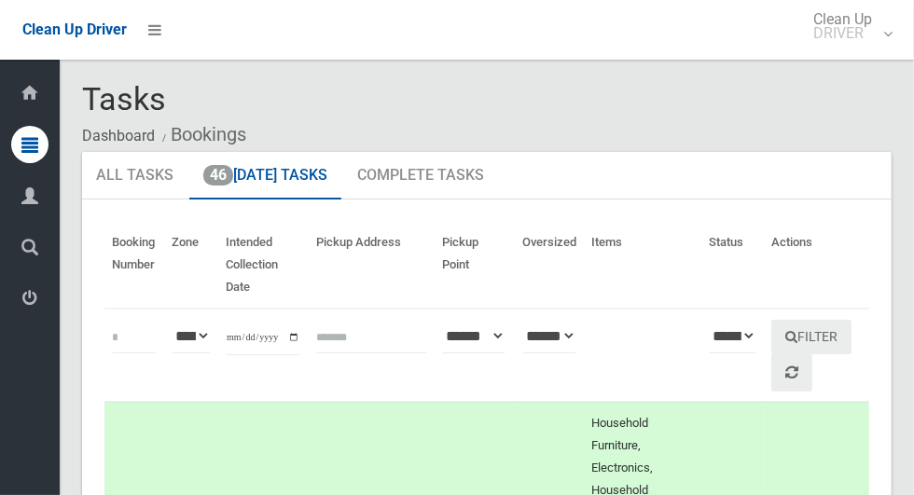
click at [778, 323] on th "Filter" at bounding box center [816, 355] width 105 height 93
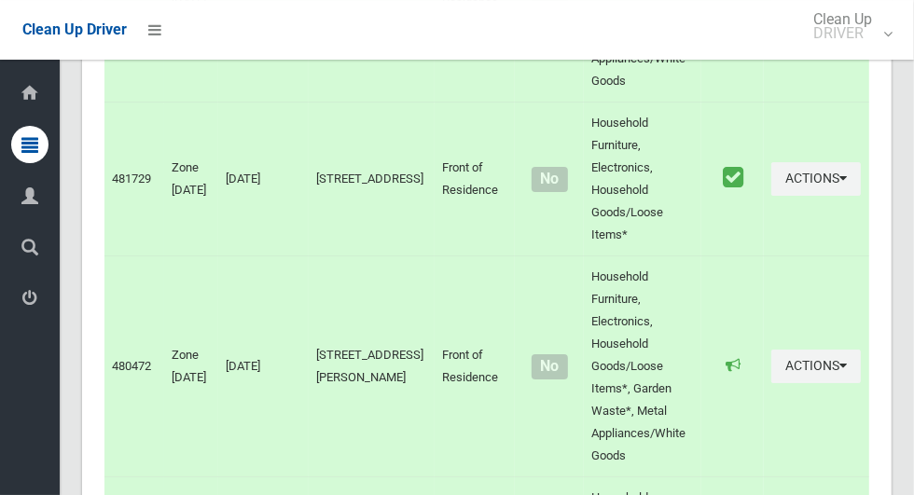
scroll to position [8619, 0]
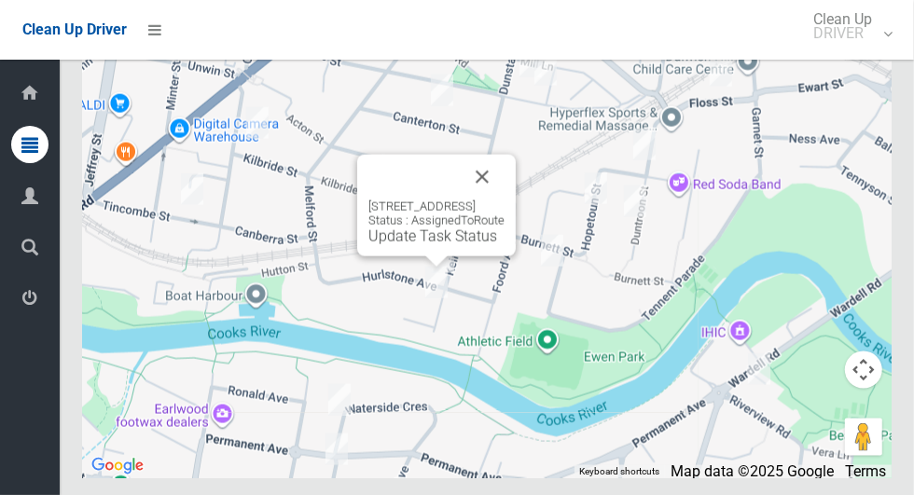
click at [516, 207] on div "20 Keir Avenue, HURLSTONE PARK NSW 2193 Status : AssignedToRoute Update Task St…" at bounding box center [436, 206] width 159 height 102
click at [505, 200] on button "Close" at bounding box center [482, 177] width 45 height 45
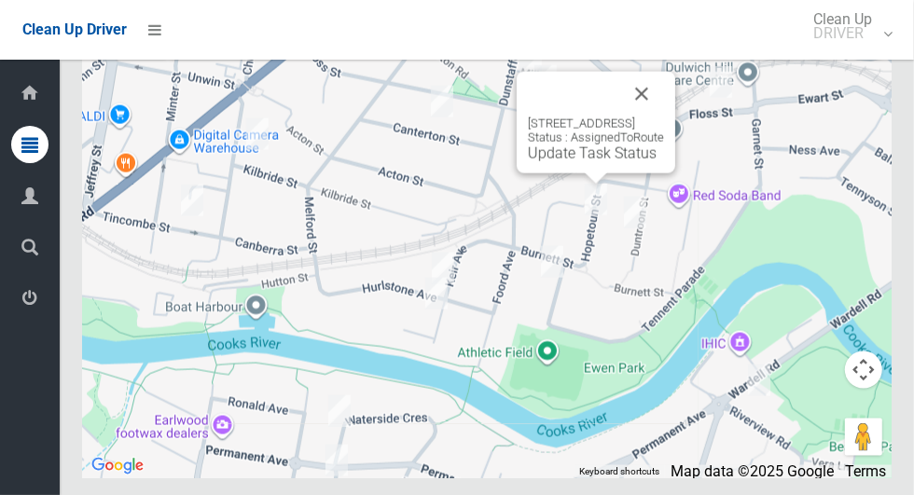
click at [664, 117] on button "Close" at bounding box center [642, 94] width 45 height 45
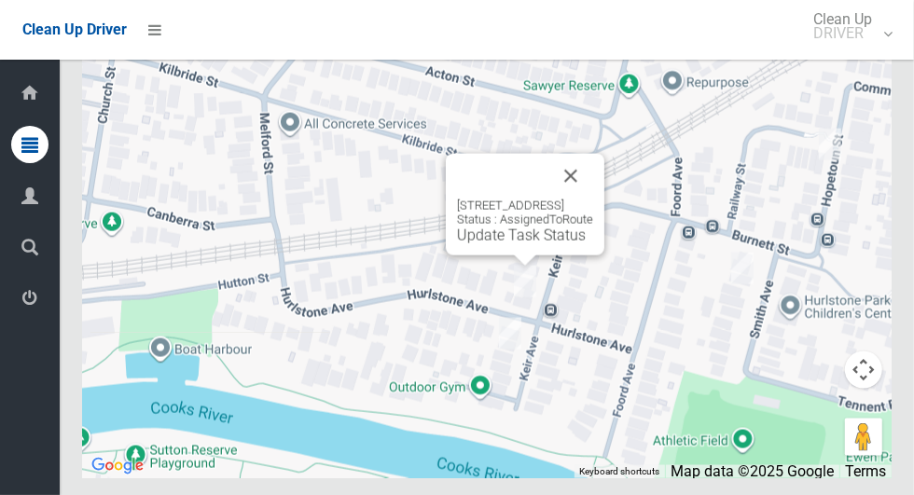
click at [593, 199] on button "Close" at bounding box center [571, 176] width 45 height 45
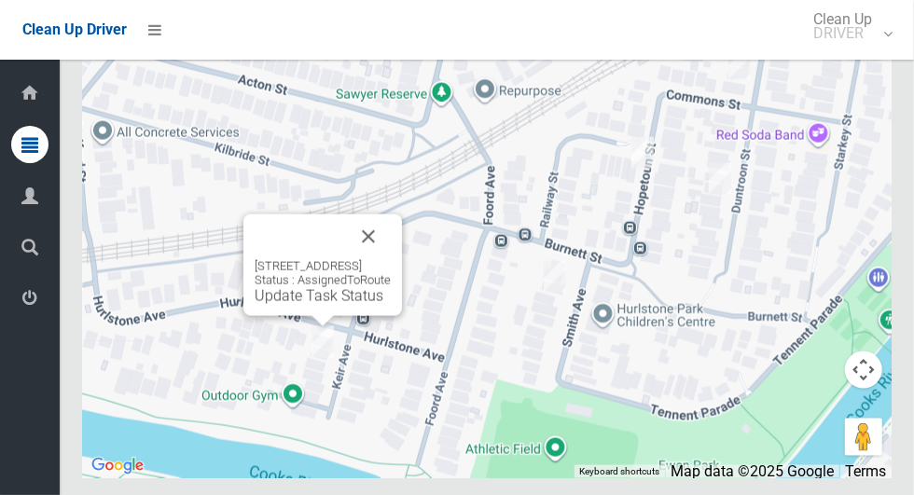
click at [391, 259] on button "Close" at bounding box center [368, 237] width 45 height 45
click at [283, 305] on link "Update Task Status" at bounding box center [319, 296] width 129 height 18
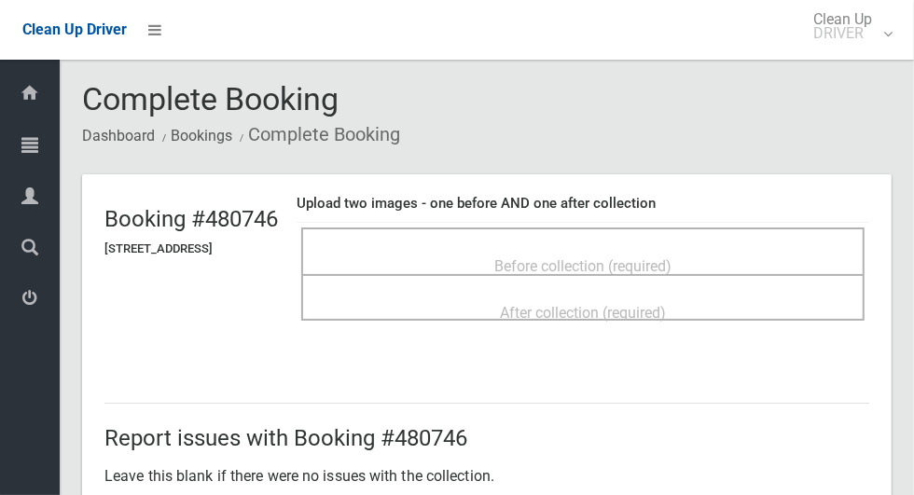
click at [533, 230] on div "Before collection (required)" at bounding box center [583, 251] width 564 height 47
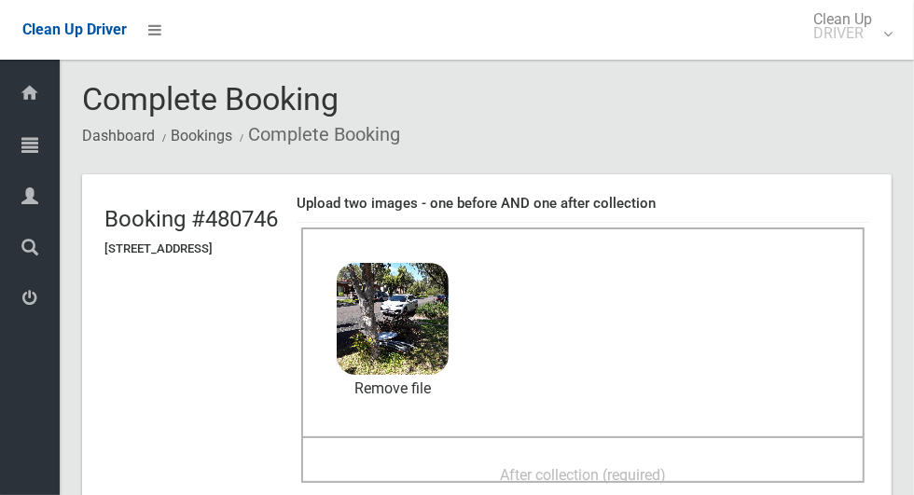
click at [462, 457] on div "After collection (required)" at bounding box center [583, 474] width 522 height 35
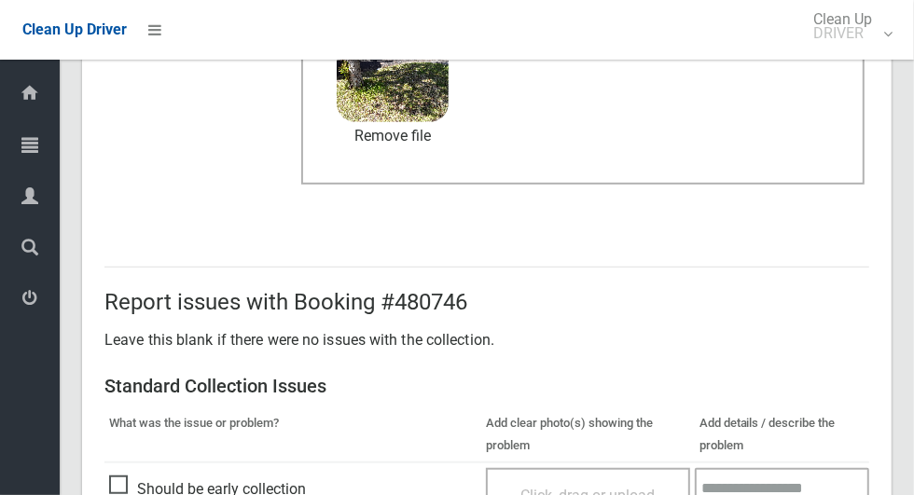
scroll to position [1526, 0]
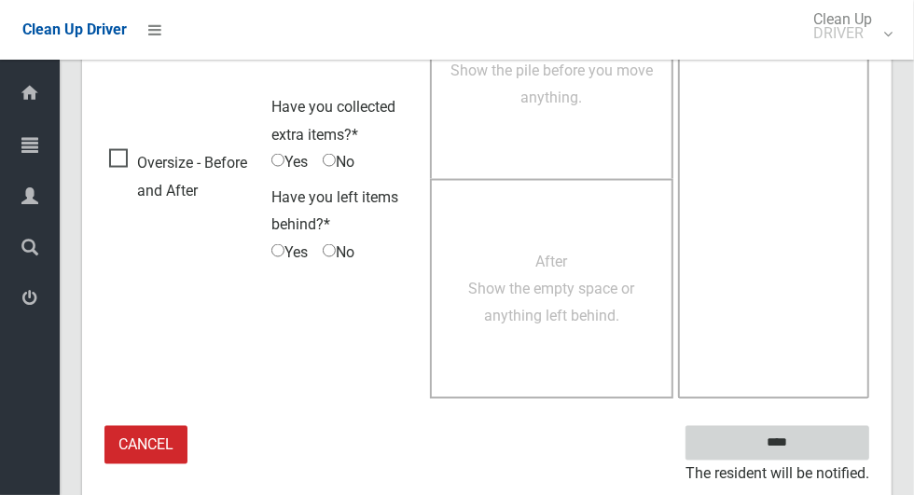
click at [810, 452] on input "****" at bounding box center [778, 443] width 184 height 35
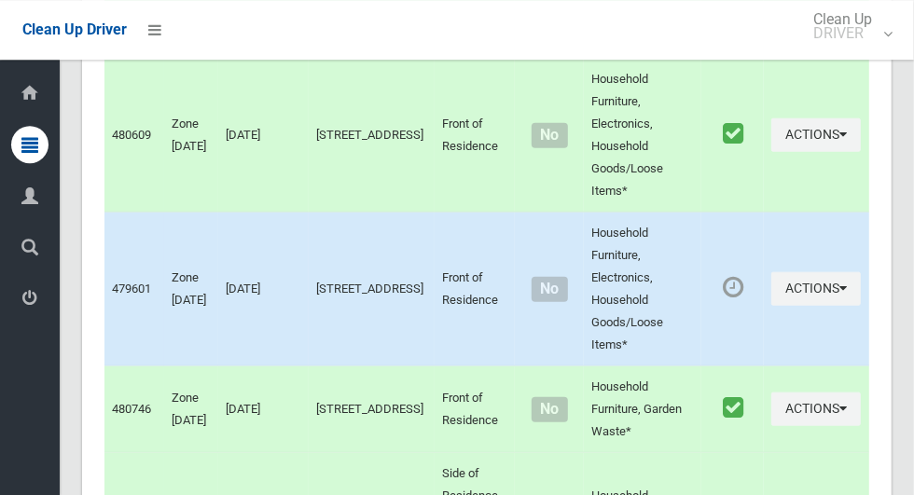
scroll to position [8619, 0]
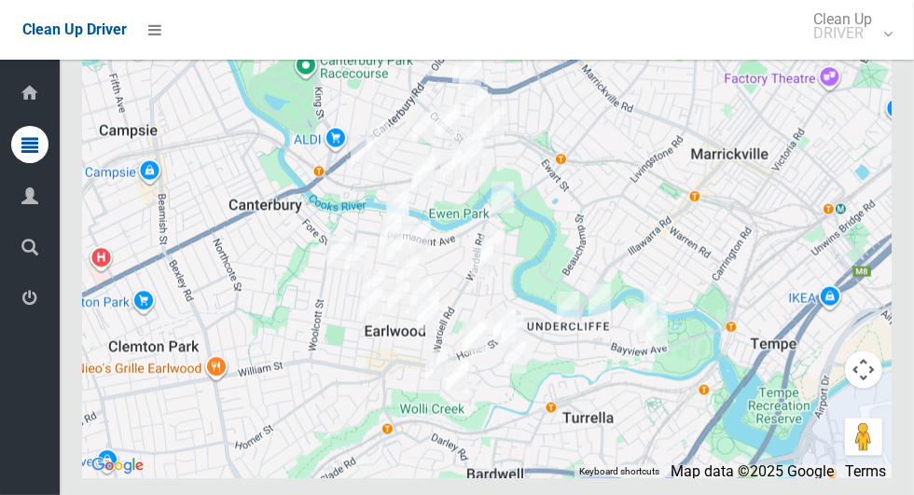
click at [884, 253] on div at bounding box center [487, 245] width 810 height 466
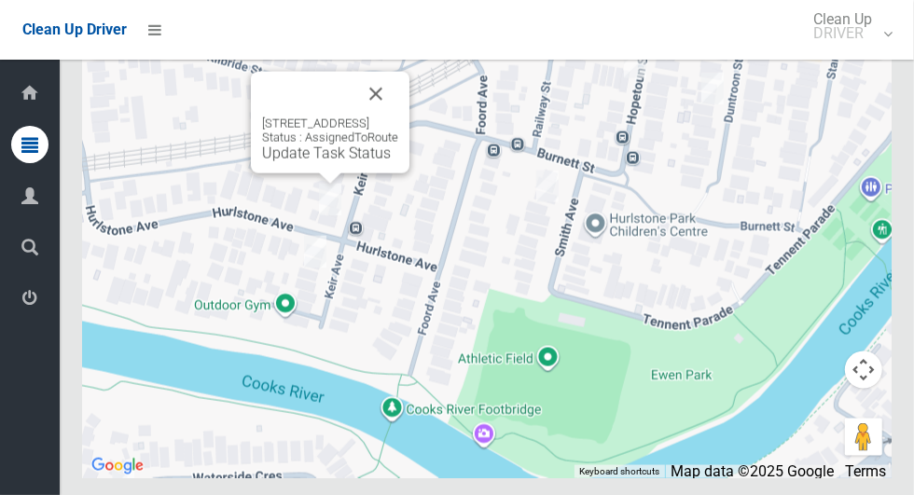
click at [298, 162] on div "14 Keir Avenue, HURLSTONE PARK NSW 2193 Status : AssignedToRoute Update Task St…" at bounding box center [330, 140] width 136 height 46
click at [285, 162] on link "Update Task Status" at bounding box center [326, 154] width 129 height 18
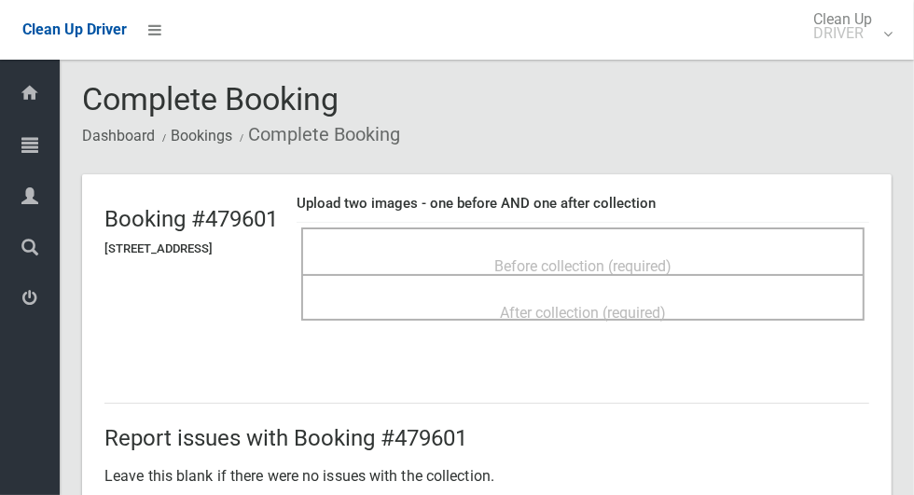
click at [438, 248] on div "Before collection (required)" at bounding box center [583, 265] width 522 height 35
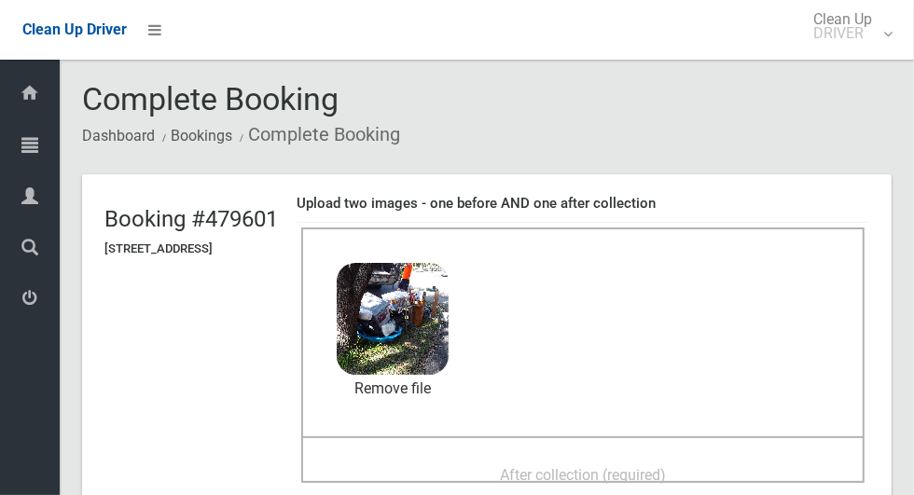
click at [563, 475] on span "After collection (required)" at bounding box center [583, 475] width 166 height 18
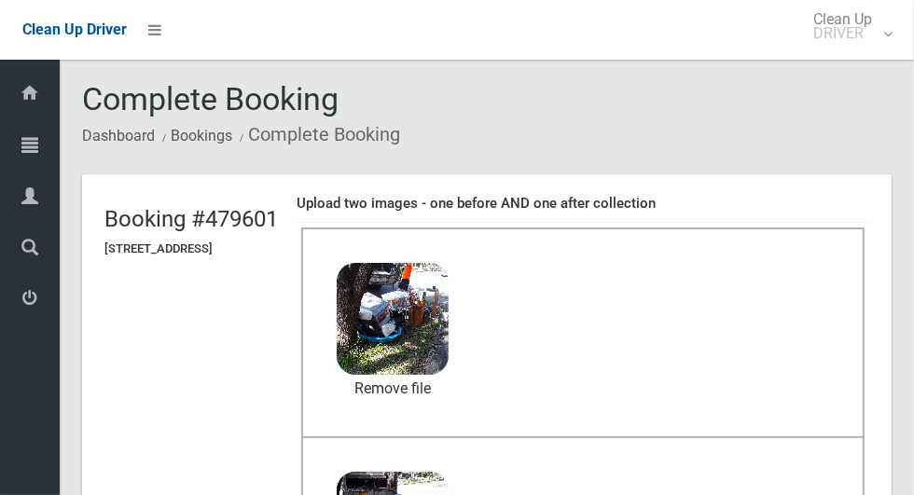
click at [298, 489] on header "Booking #479601 14 Keir Avenue, HURLSTONE PARK NSW 2193 Upload two images - one…" at bounding box center [487, 429] width 810 height 510
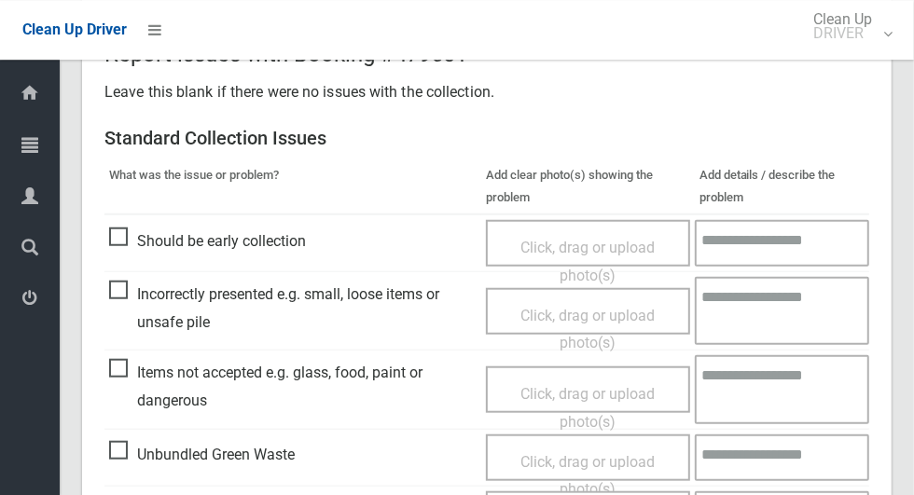
scroll to position [1526, 0]
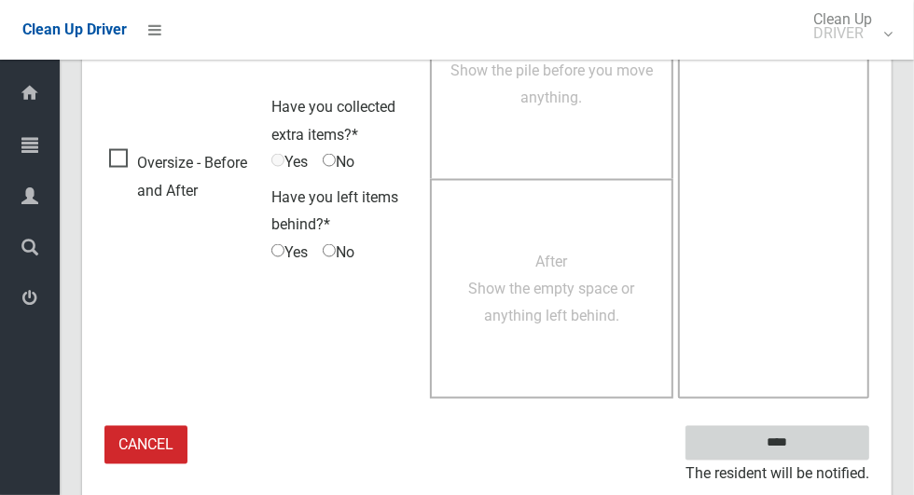
click at [810, 450] on input "****" at bounding box center [778, 443] width 184 height 35
